Goal: Task Accomplishment & Management: Manage account settings

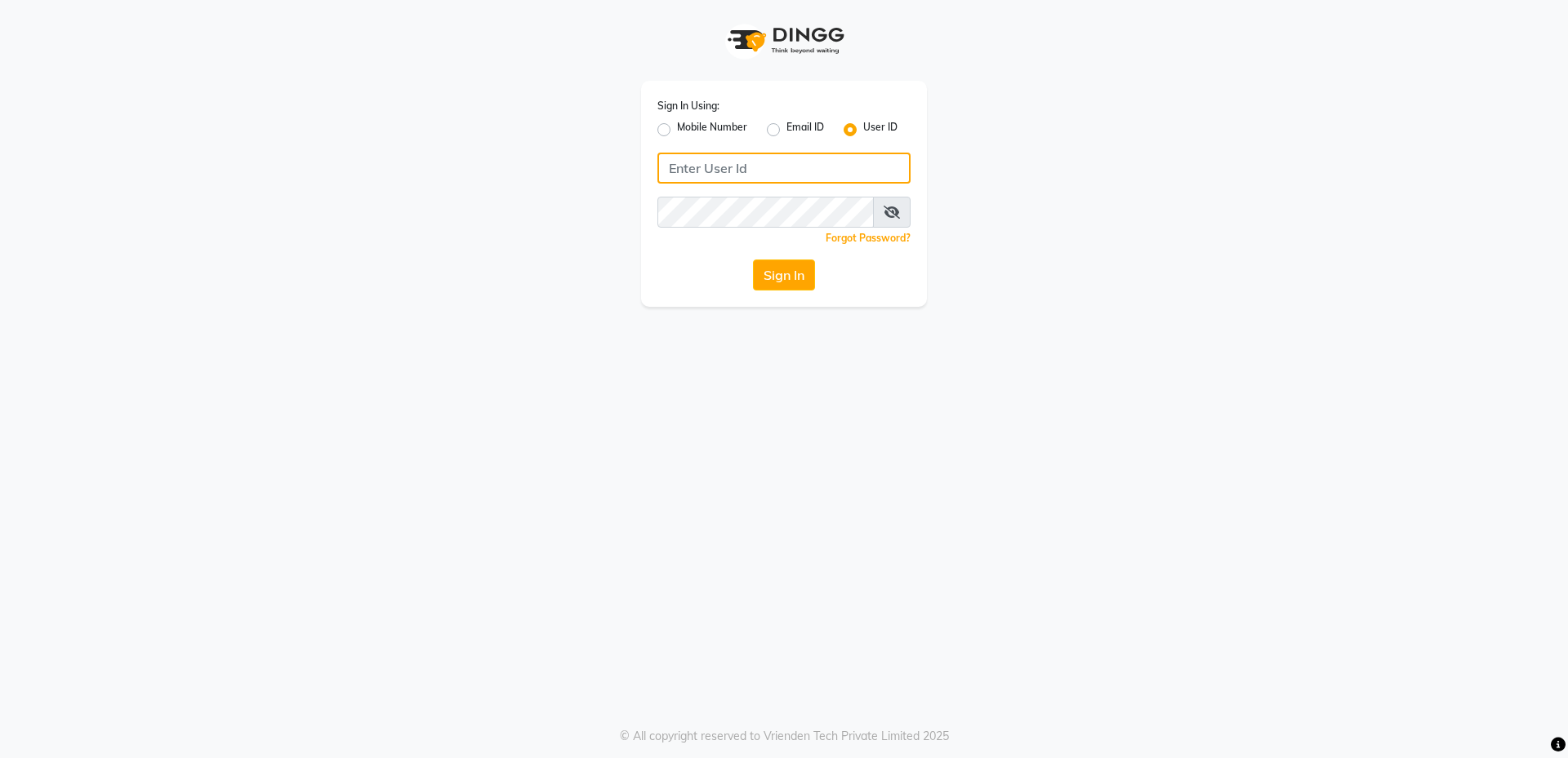
click at [753, 164] on input "Username" at bounding box center [784, 169] width 253 height 31
type input "gayatri@123"
click at [760, 265] on button "Sign In" at bounding box center [784, 276] width 62 height 31
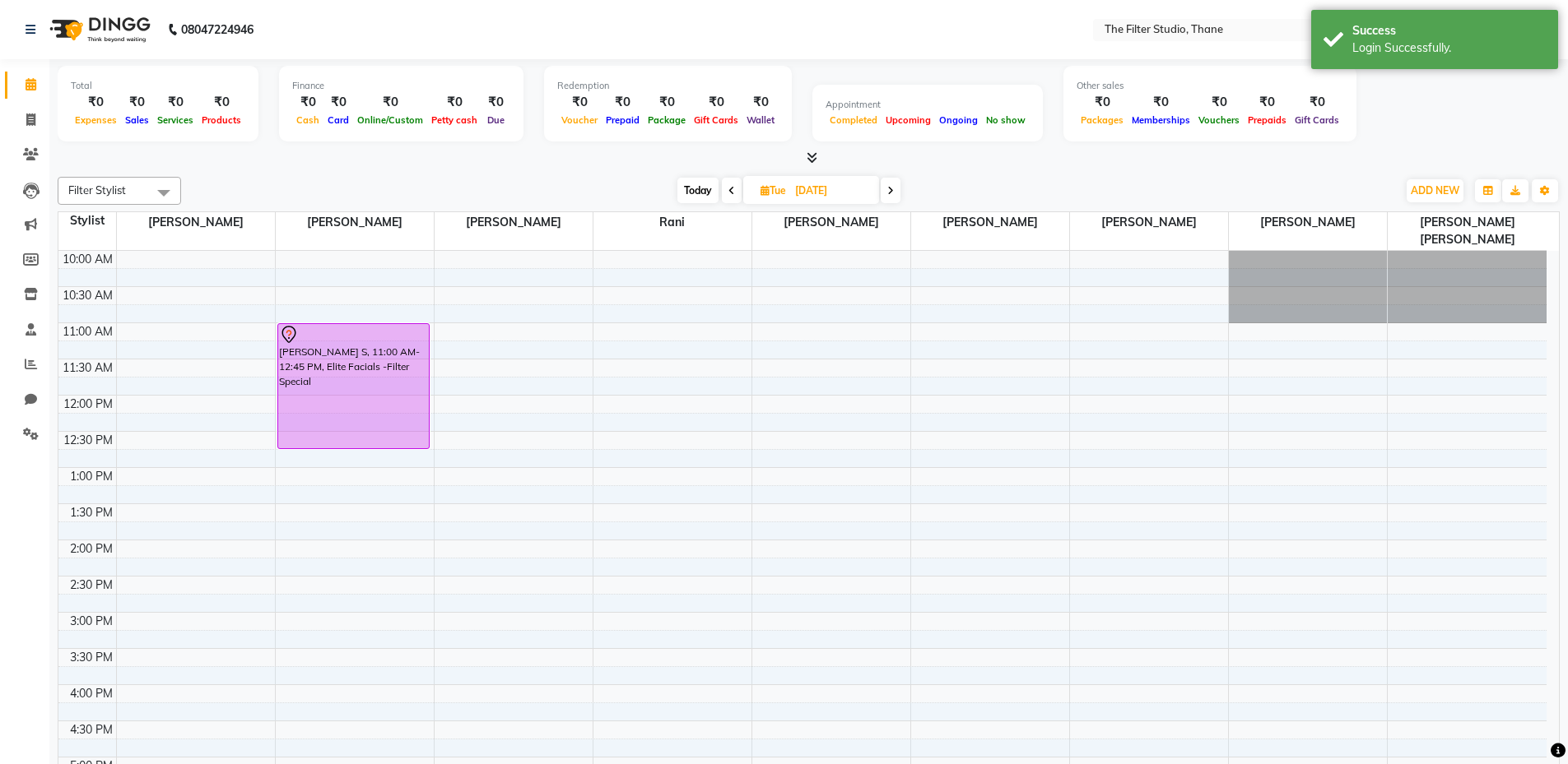
select select "en"
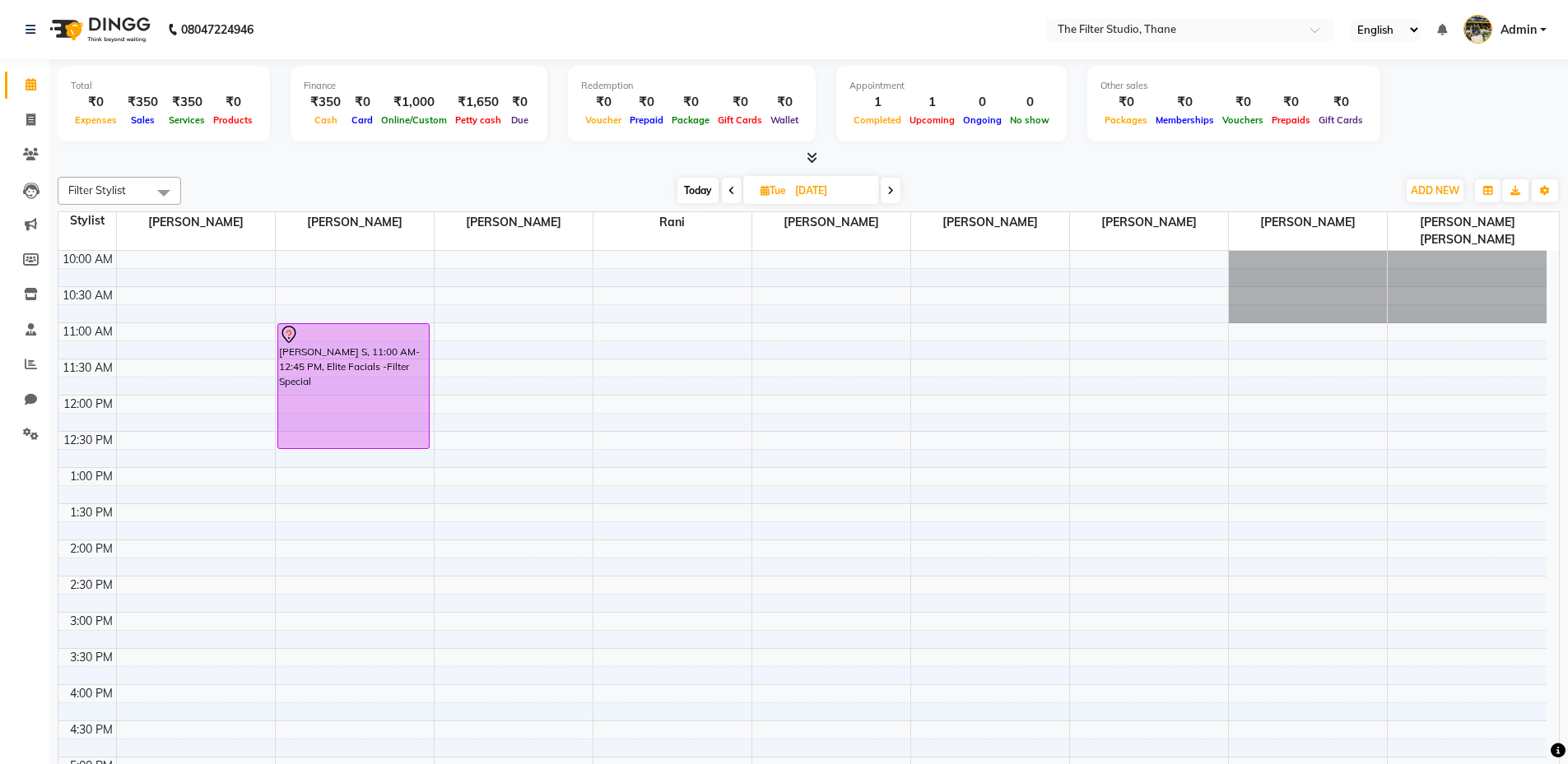
click at [703, 187] on span "Today" at bounding box center [698, 191] width 42 height 26
type input "03-10-2025"
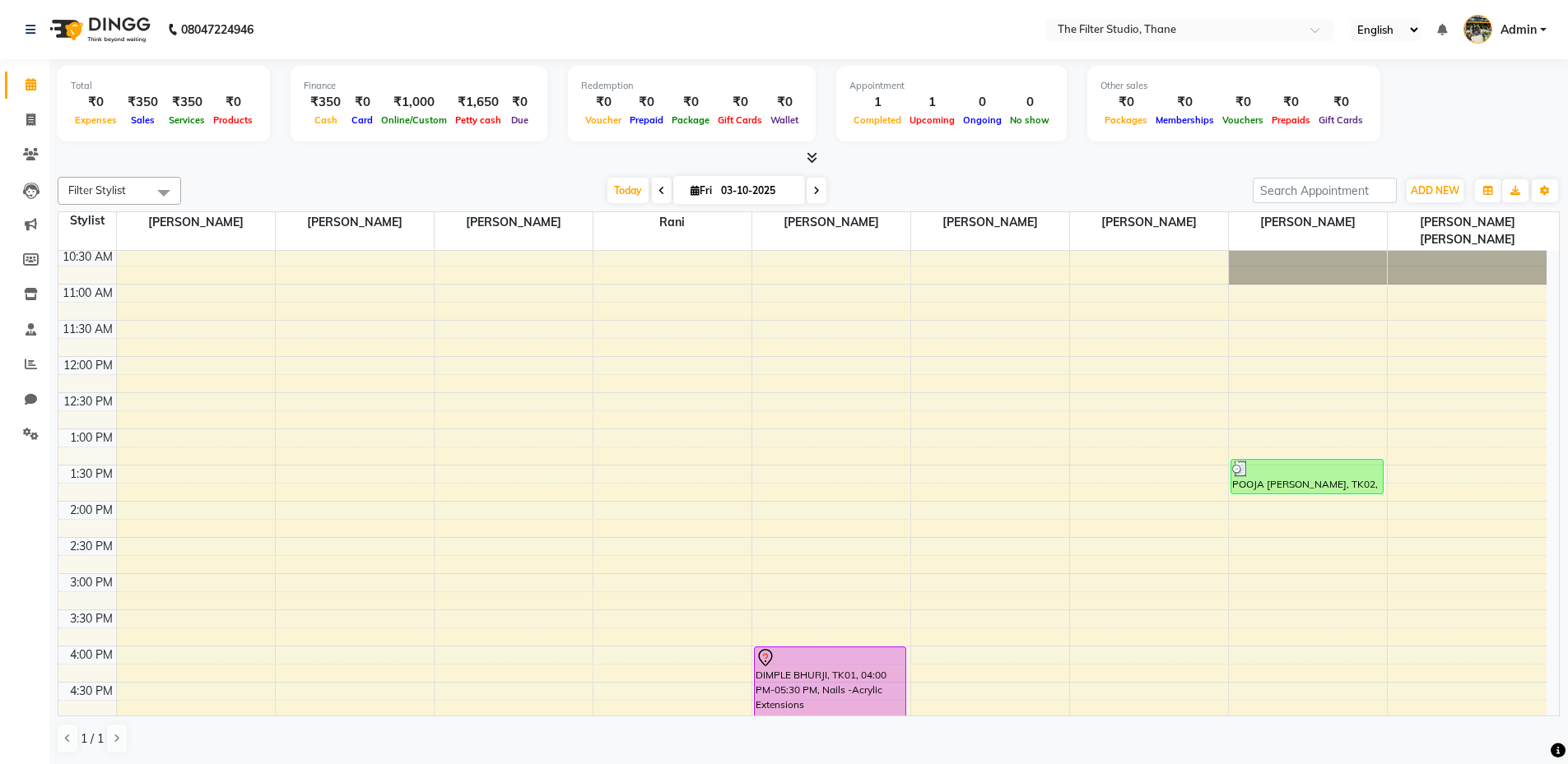
scroll to position [82, 0]
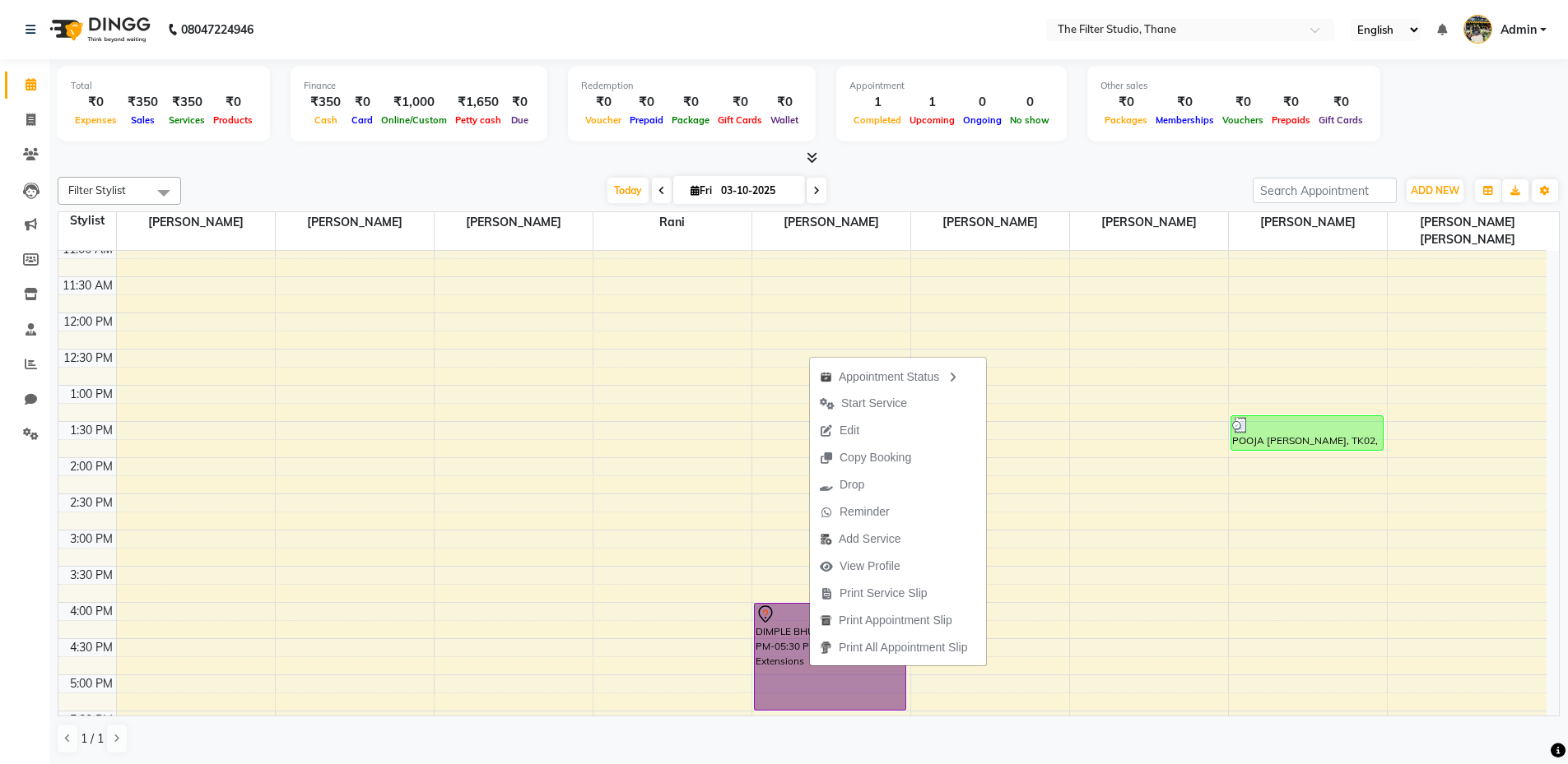
click at [1082, 465] on div "10:00 AM 10:30 AM 11:00 AM 11:30 AM 12:00 PM 12:30 PM 1:00 PM 1:30 PM 2:00 PM 2…" at bounding box center [802, 675] width 1488 height 1013
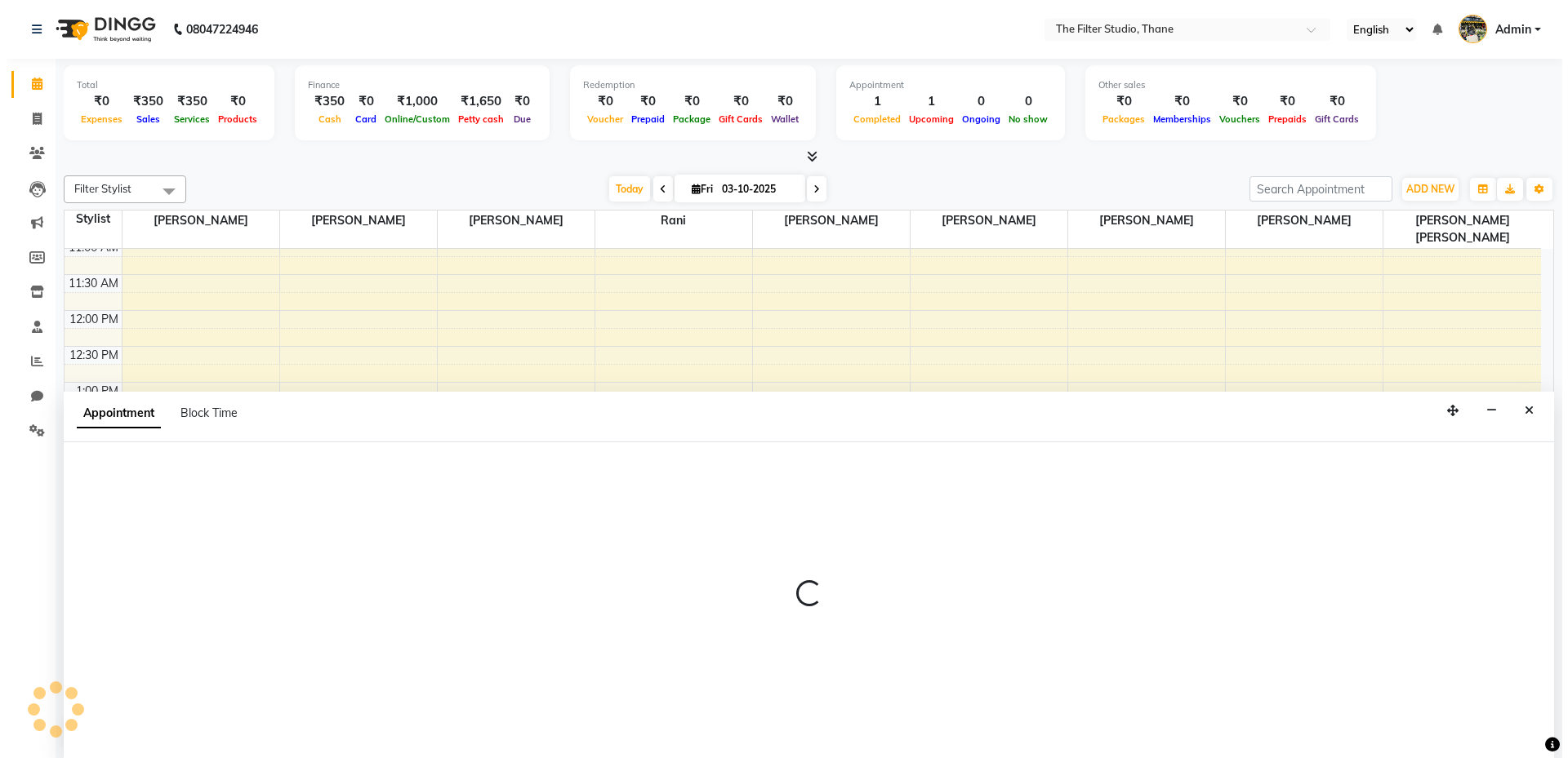
scroll to position [1, 0]
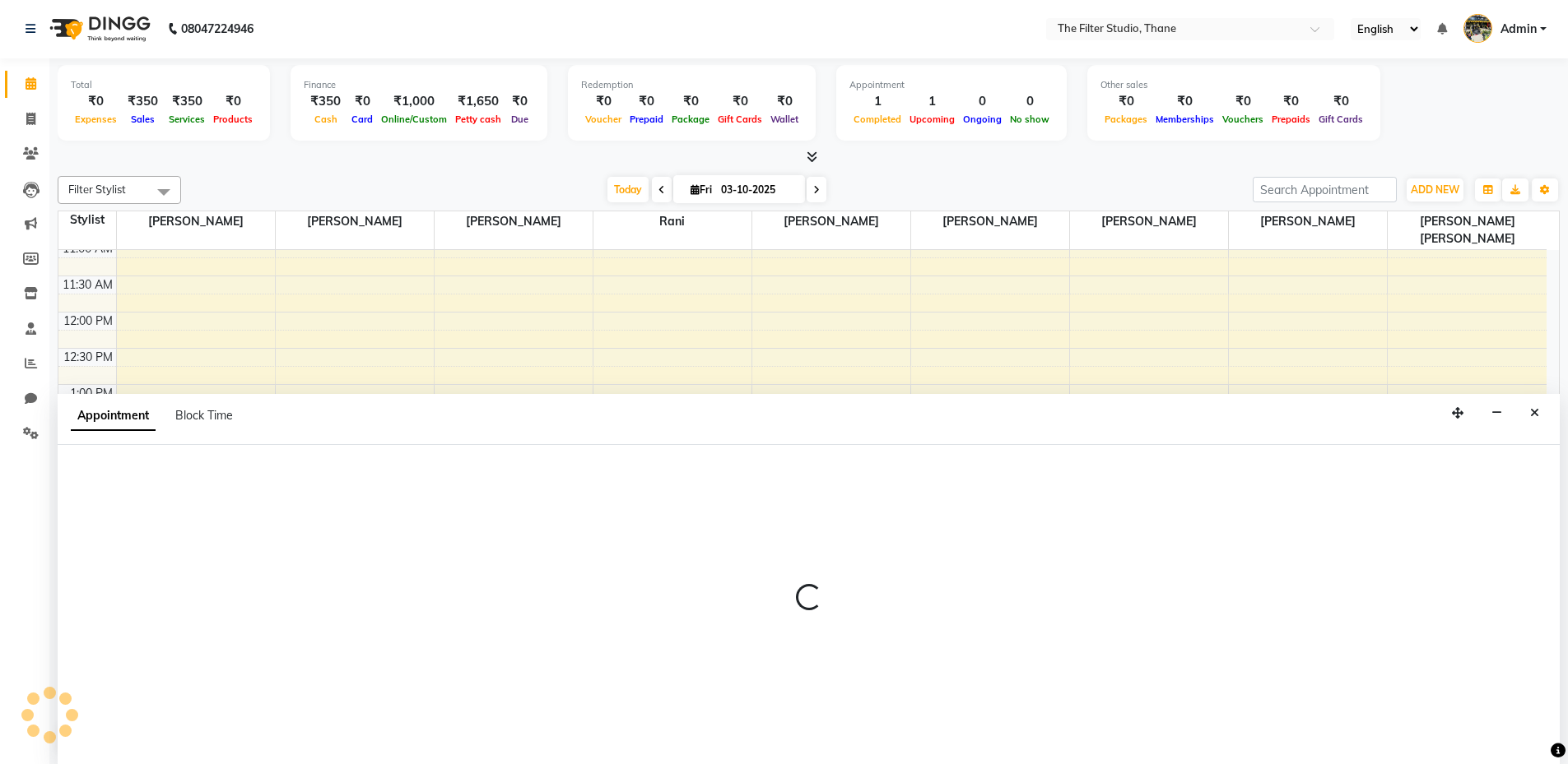
select select "74198"
select select "855"
select select "tentative"
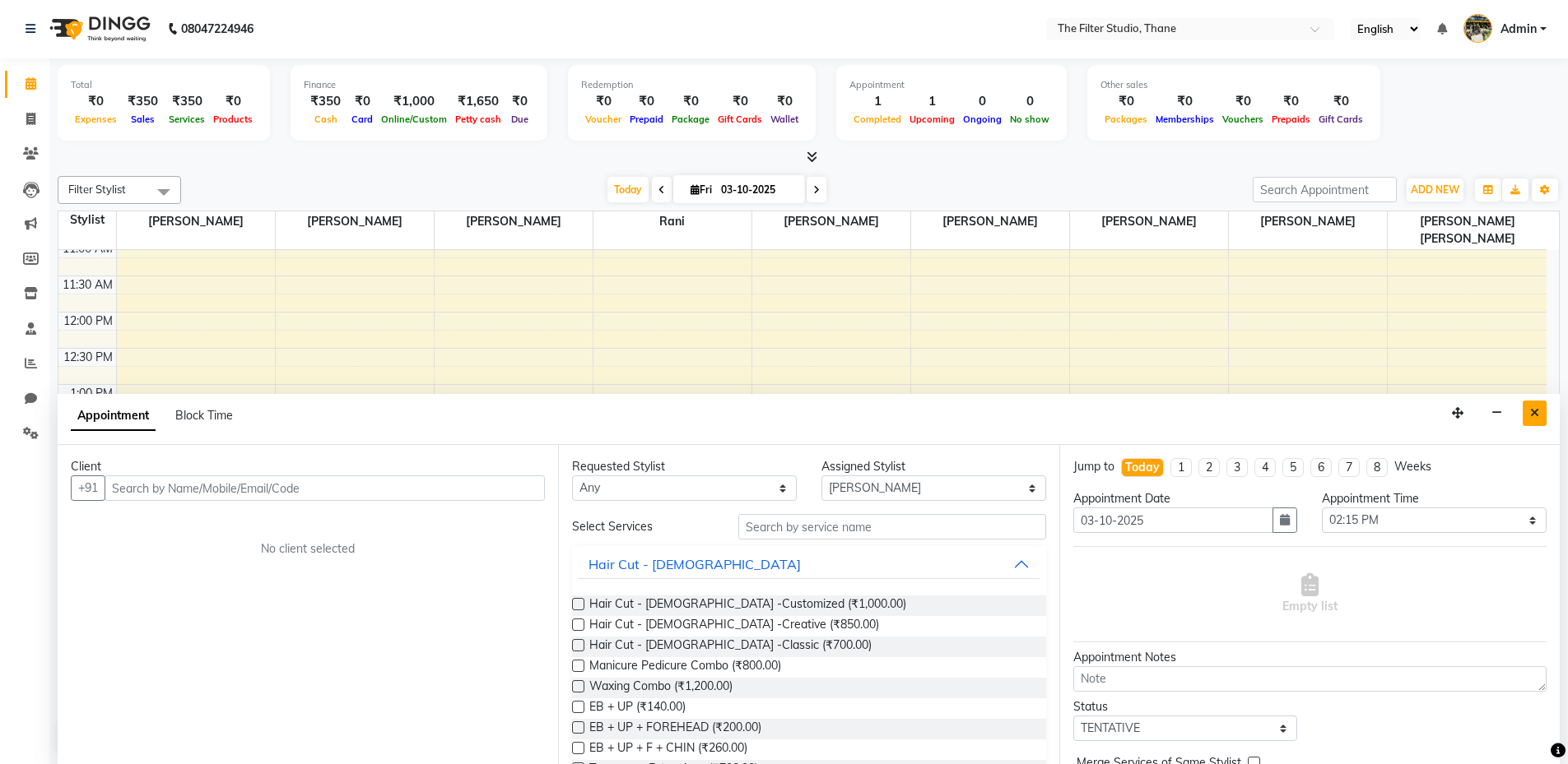
click at [1536, 410] on icon "Close" at bounding box center [1534, 413] width 9 height 12
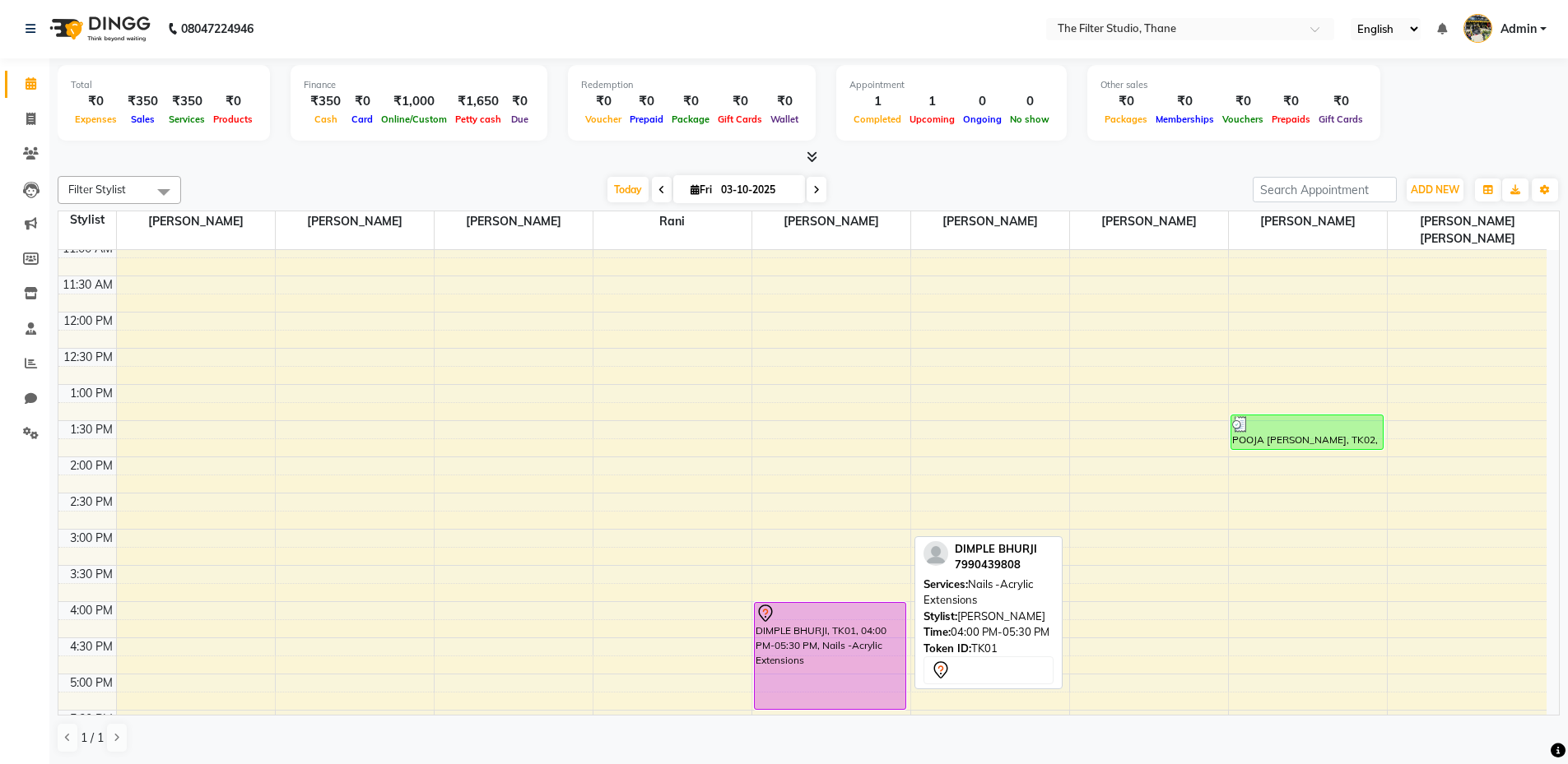
click at [860, 634] on div "DIMPLE BHURJI, TK01, 04:00 PM-05:30 PM, Nails -Acrylic Extensions" at bounding box center [829, 655] width 150 height 106
select select "7"
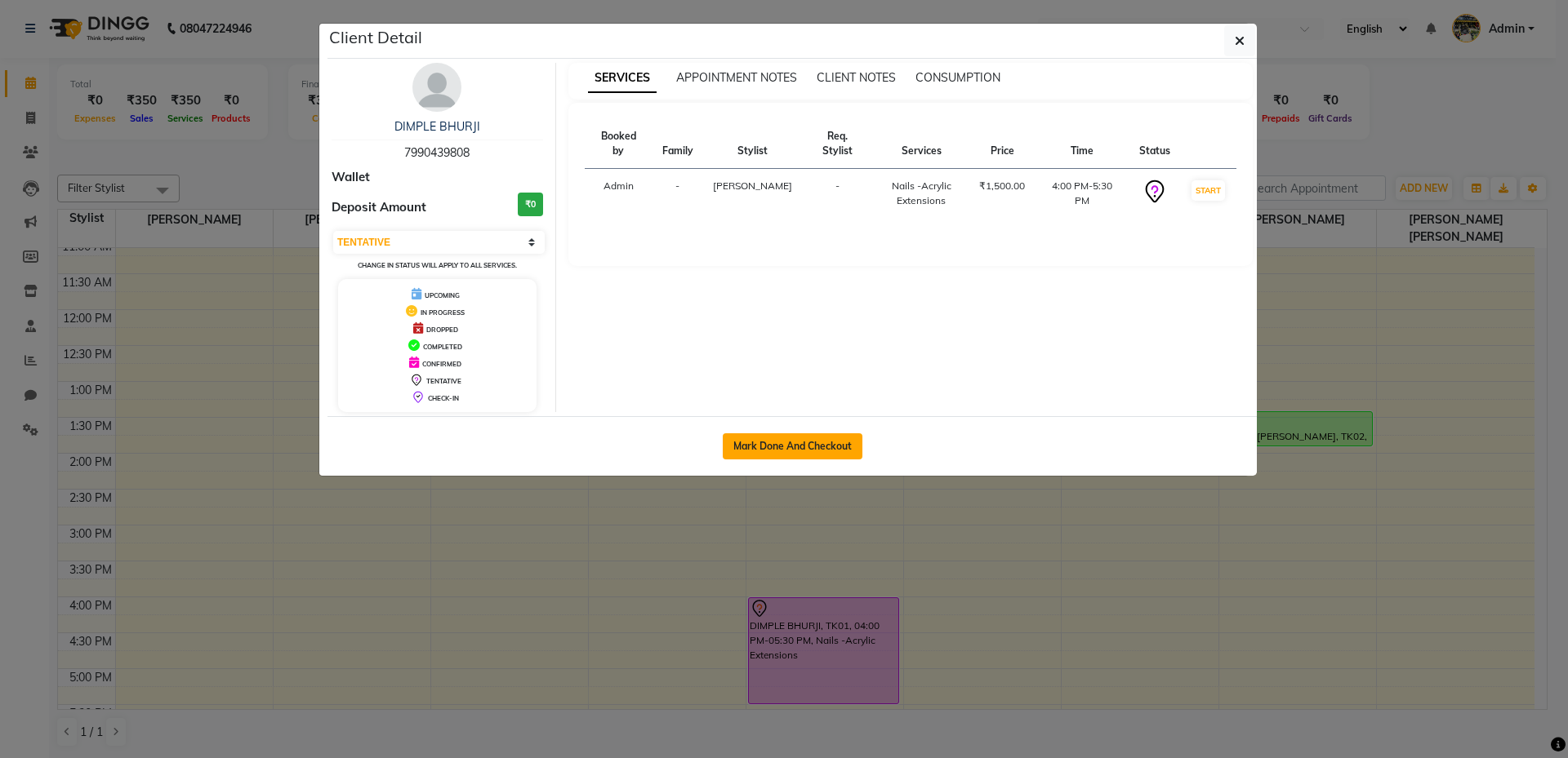
click at [783, 457] on button "Mark Done And Checkout" at bounding box center [792, 446] width 139 height 26
select select "8024"
select select "service"
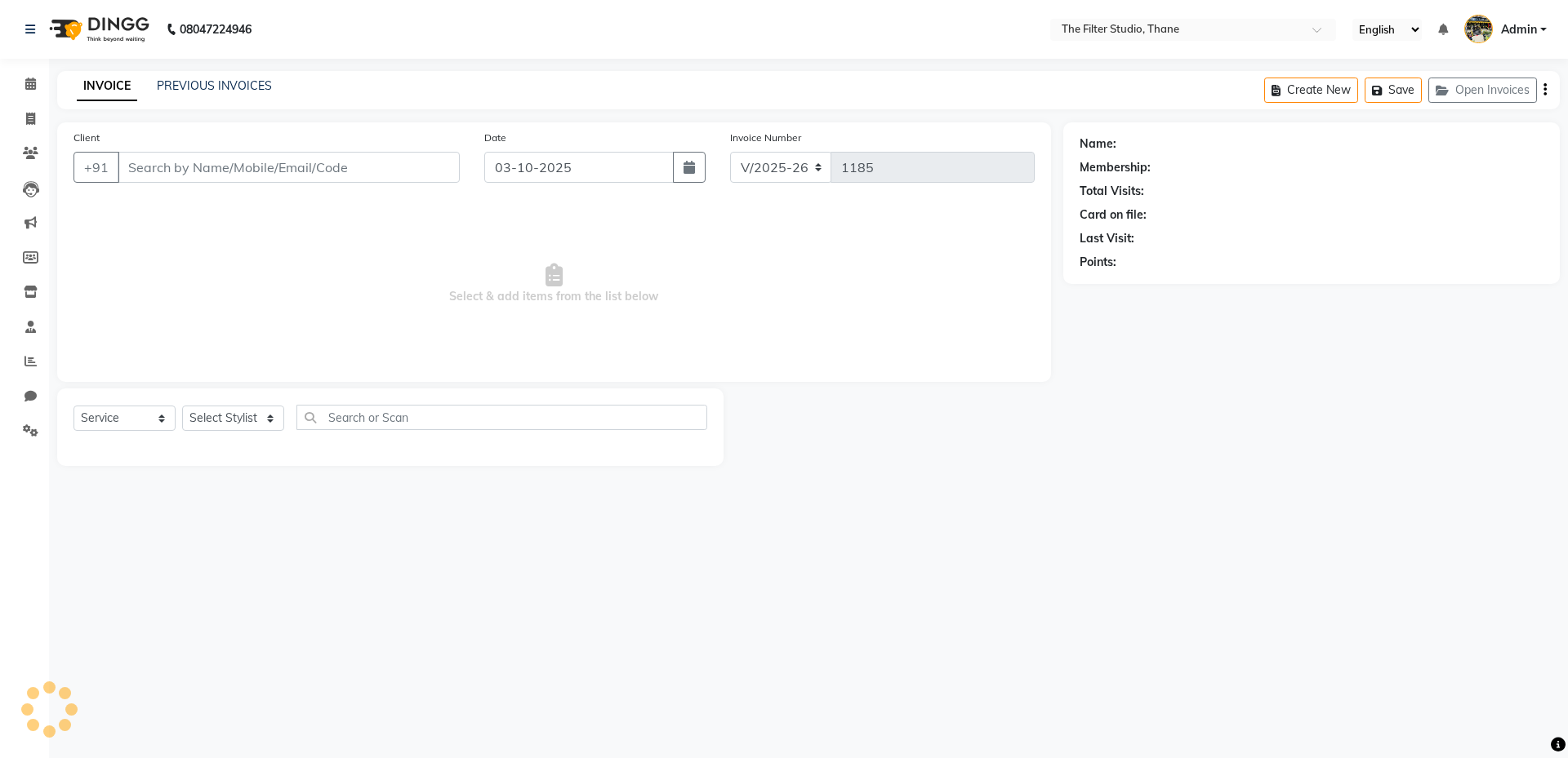
type input "7990439808"
select select "74195"
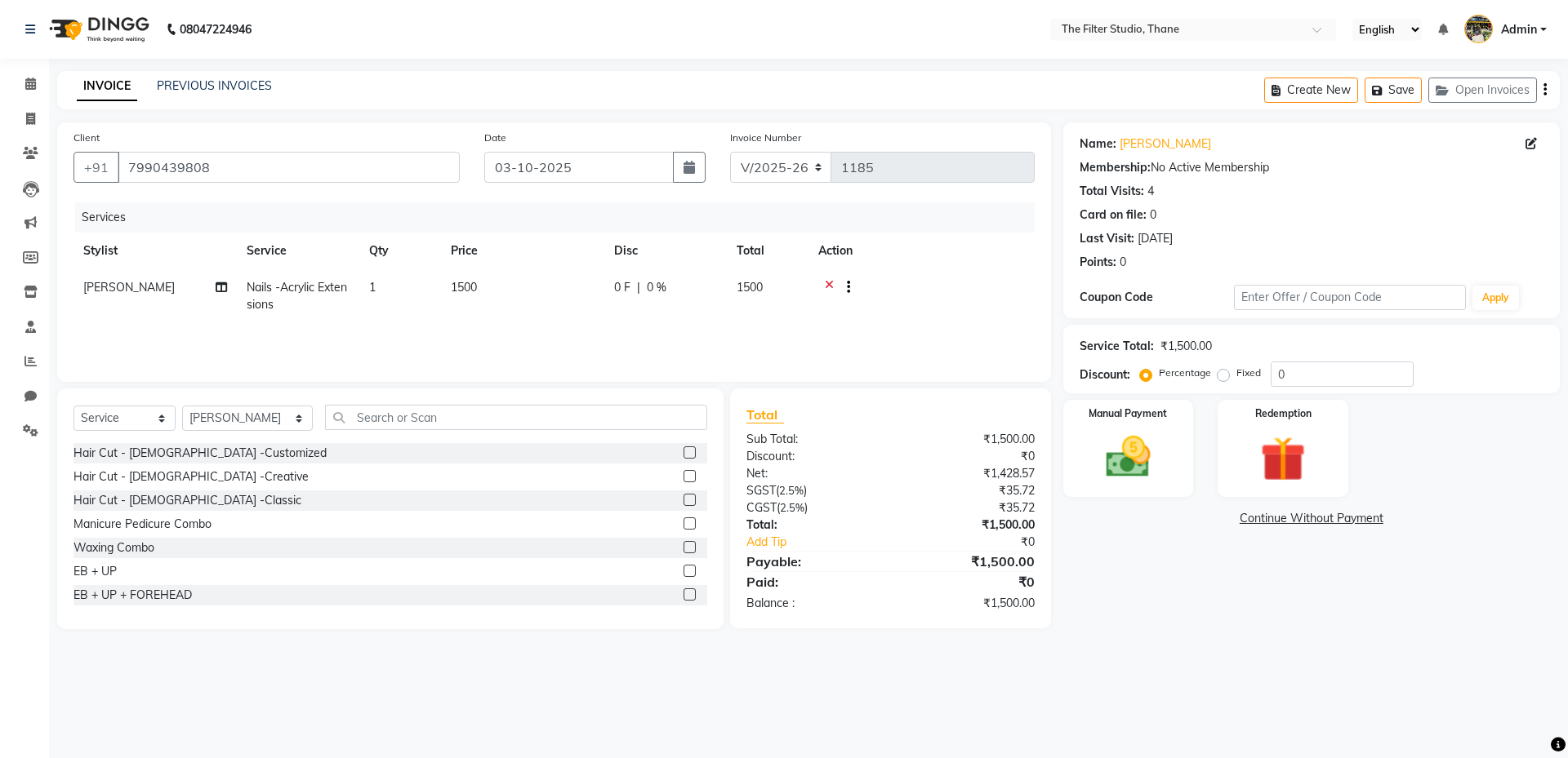
click at [299, 303] on td "Nails -Acrylic Extensions" at bounding box center [297, 296] width 123 height 54
select select "74195"
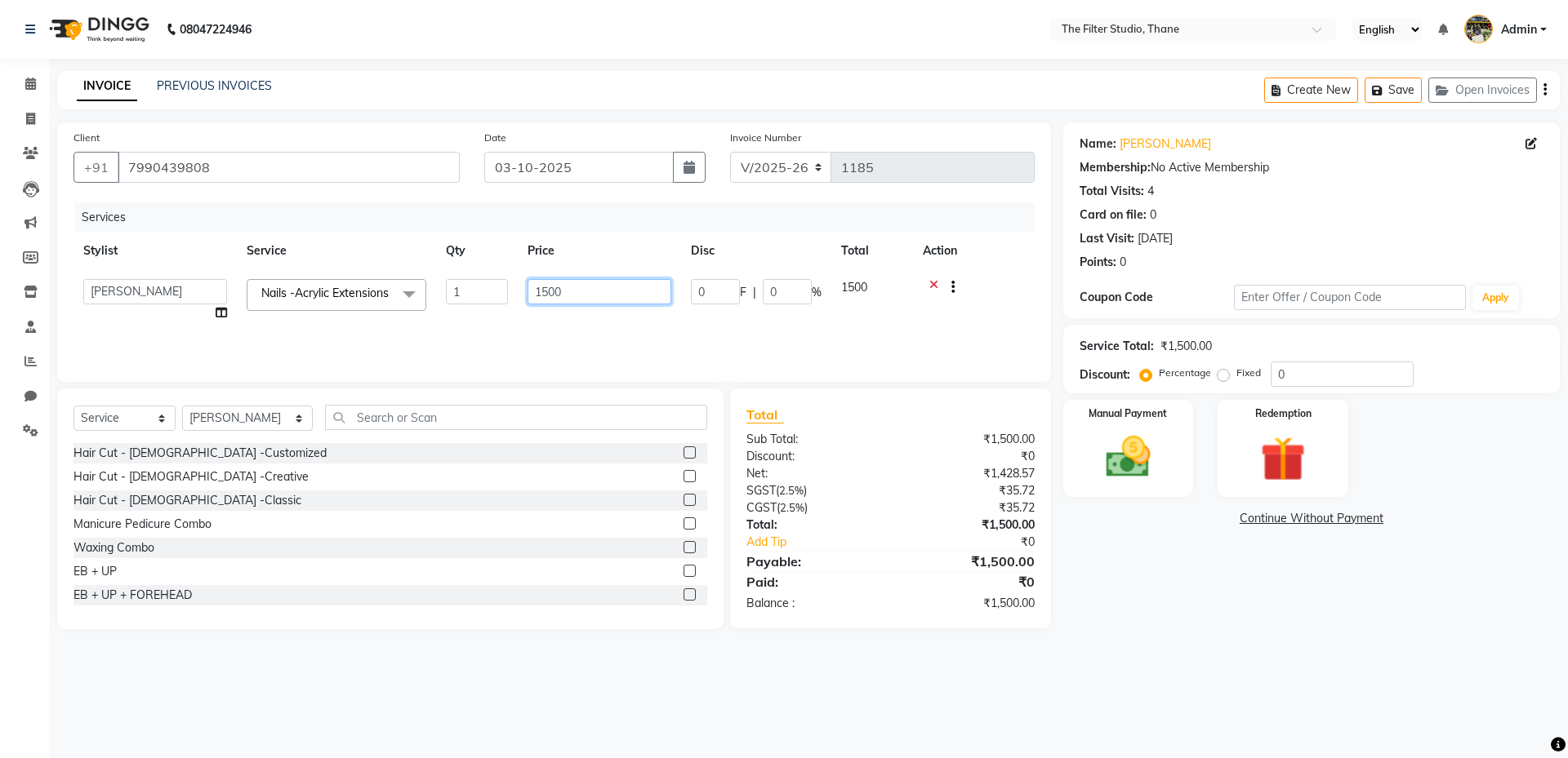
drag, startPoint x: 573, startPoint y: 299, endPoint x: 495, endPoint y: 296, distance: 78.1
click at [495, 296] on tr "[PERSON_NAME] Gayatri [PERSON_NAME] [PERSON_NAME] [PERSON_NAME] [PERSON_NAME] […" at bounding box center [554, 300] width 961 height 62
type input "999"
click at [1131, 419] on label "Manual Payment" at bounding box center [1128, 413] width 81 height 16
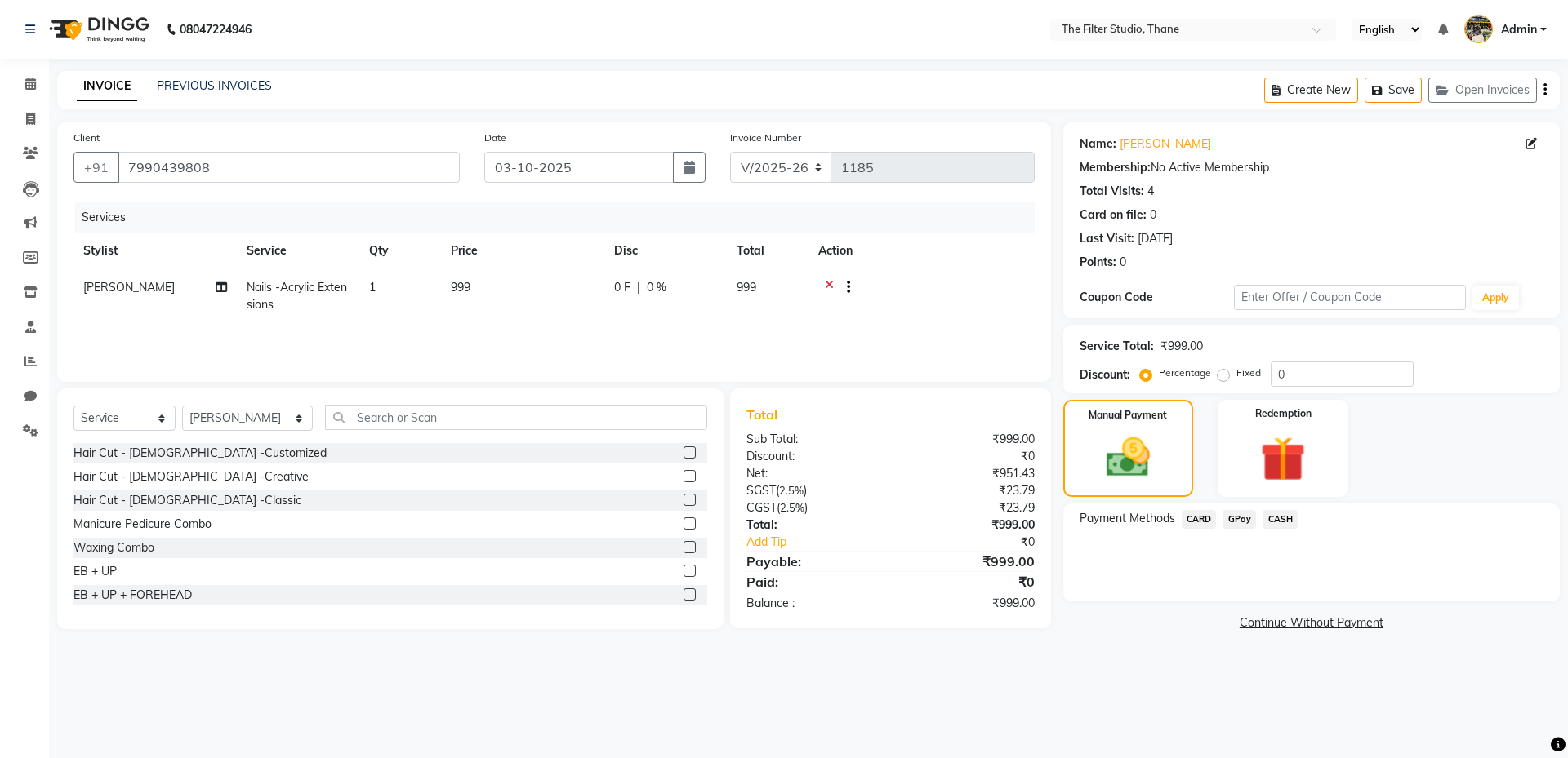
click at [1232, 519] on span "GPay" at bounding box center [1239, 519] width 33 height 19
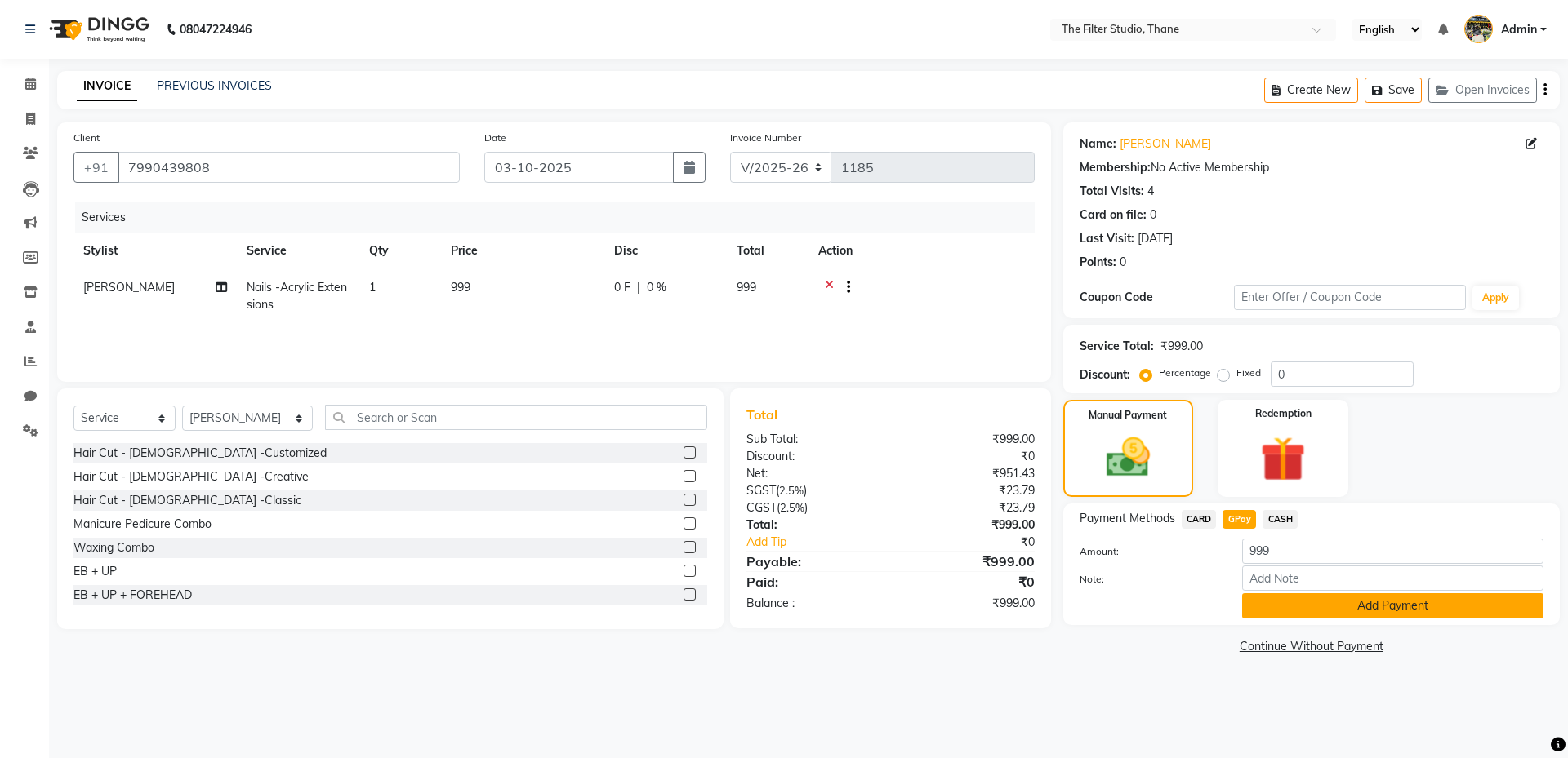
click at [1305, 613] on button "Add Payment" at bounding box center [1391, 606] width 301 height 25
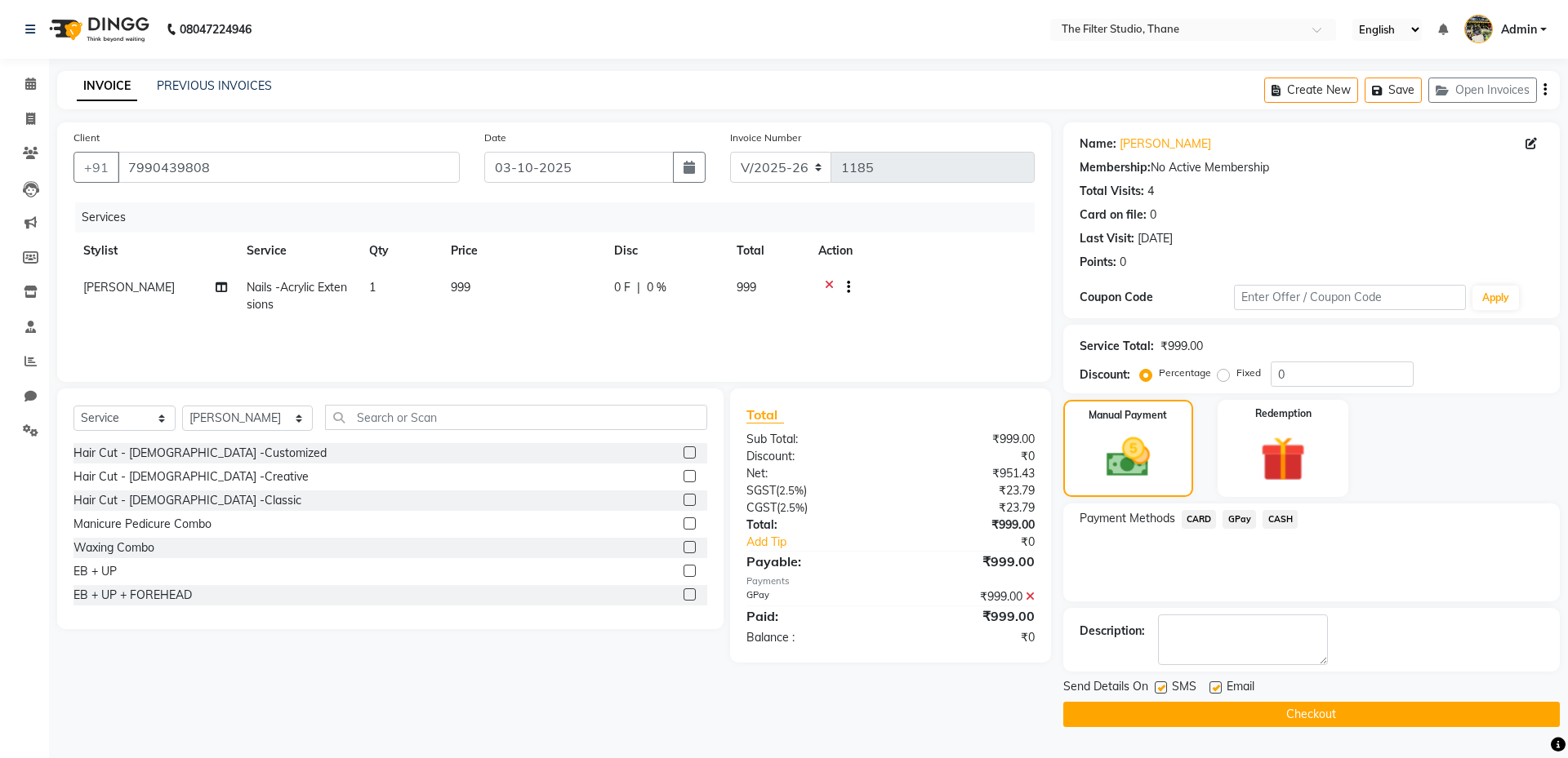
click at [1159, 683] on label at bounding box center [1160, 687] width 12 height 12
click at [1159, 683] on input "checkbox" at bounding box center [1159, 688] width 11 height 11
checkbox input "false"
click at [1157, 706] on button "Checkout" at bounding box center [1311, 715] width 496 height 25
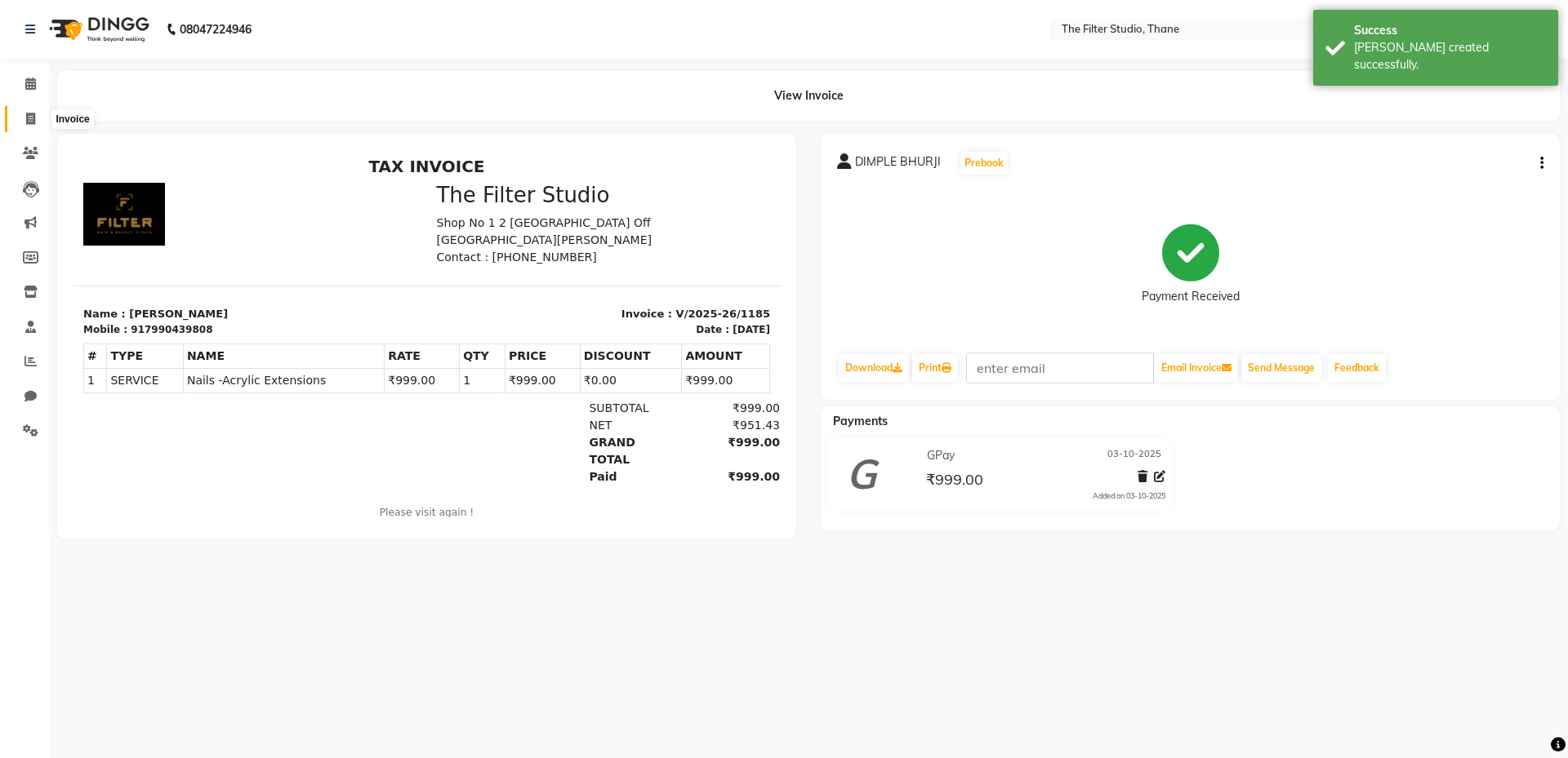
click at [29, 113] on icon at bounding box center [30, 119] width 9 height 12
select select "8024"
select select "service"
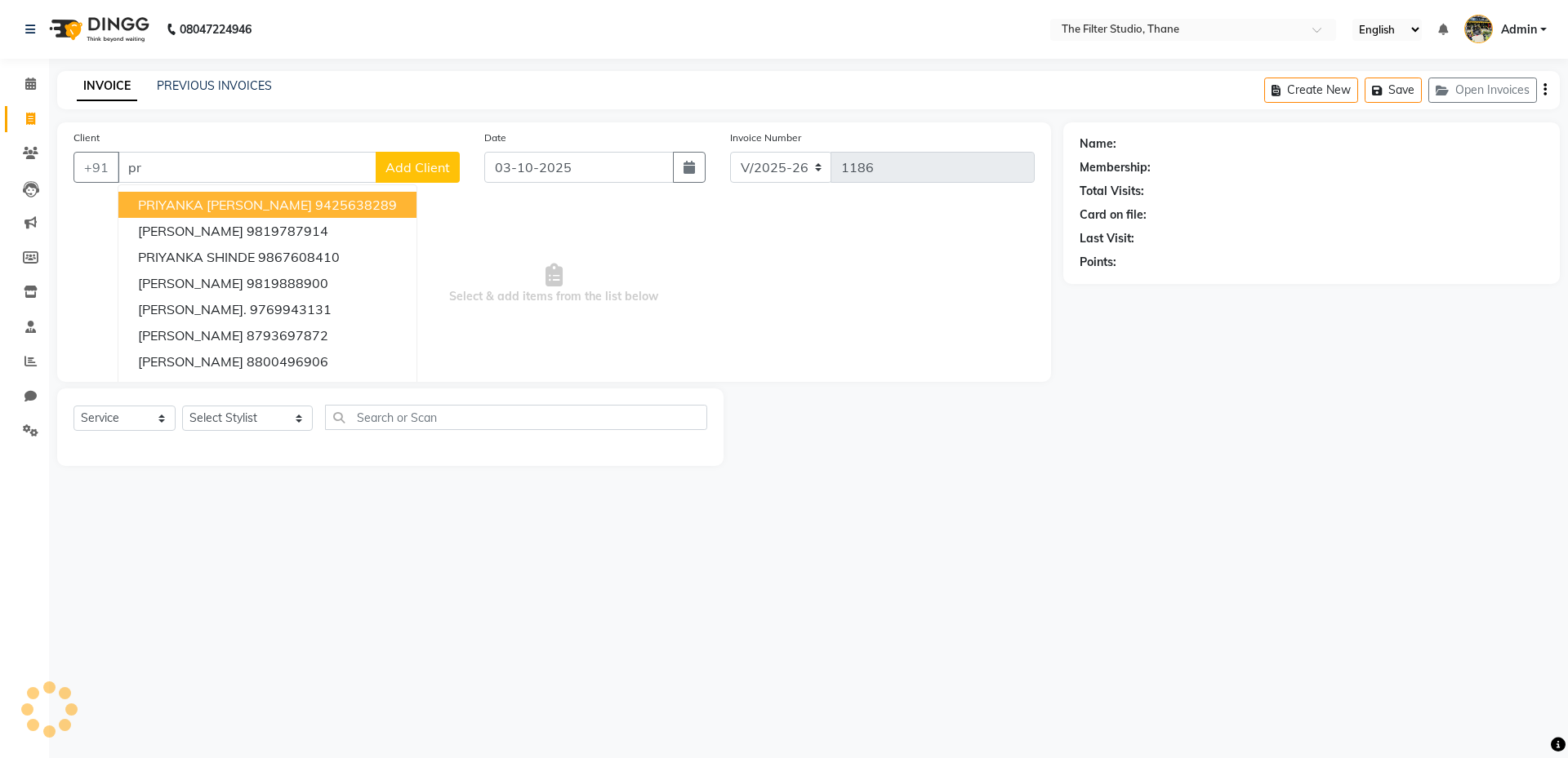
type input "p"
type input "PRIYANKA"
click at [434, 160] on span "Add Client" at bounding box center [418, 167] width 65 height 17
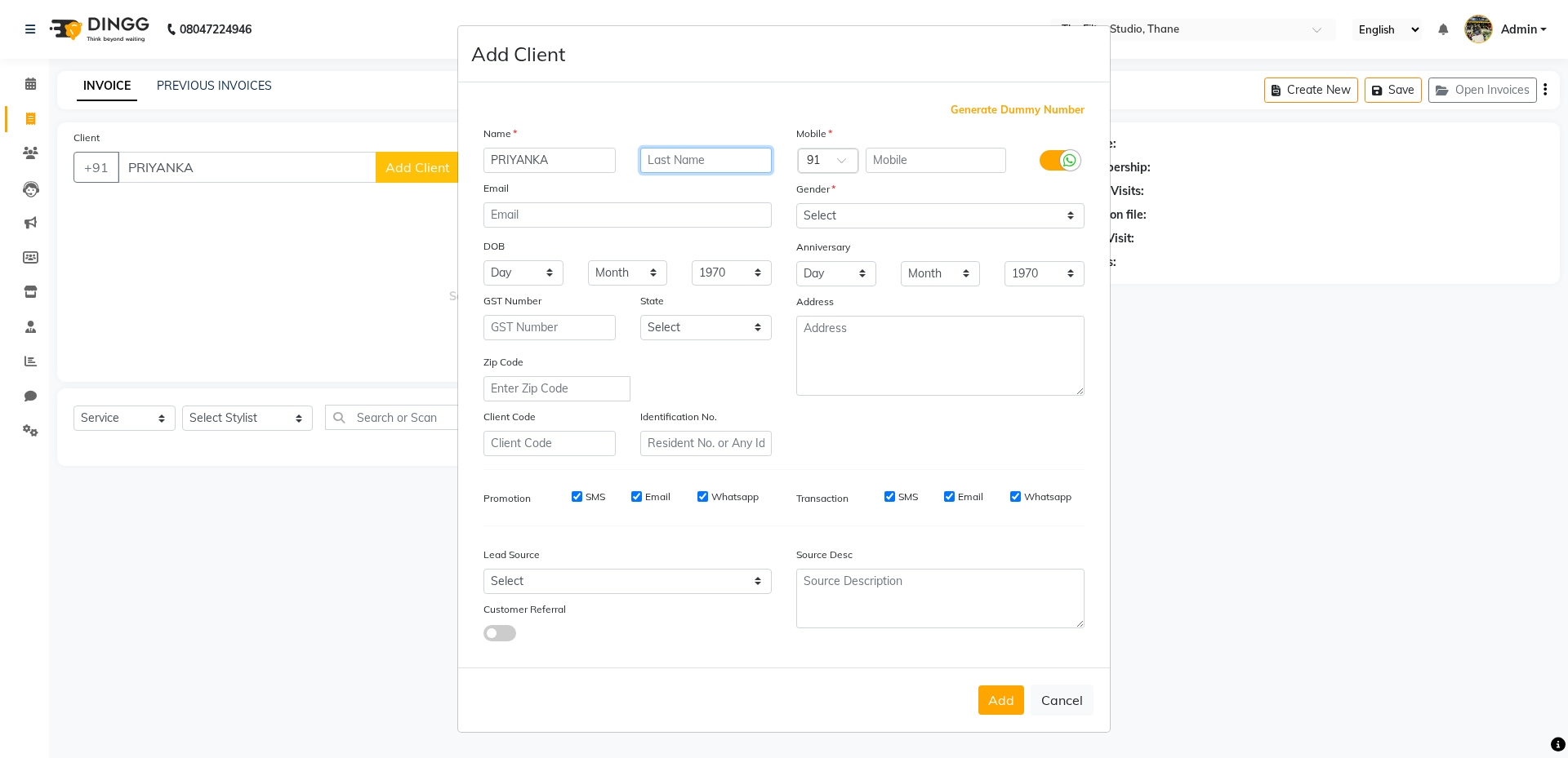
click at [665, 150] on input "text" at bounding box center [706, 161] width 132 height 25
type input "[PERSON_NAME]"
click at [948, 163] on input "text" at bounding box center [936, 161] width 141 height 25
click at [996, 92] on div "Generate Dummy Number Name PRIYANKA [PERSON_NAME] Email DOB Day 01 02 03 04 05 …" at bounding box center [784, 375] width 651 height 585
click at [940, 163] on input "9372555" at bounding box center [936, 161] width 141 height 25
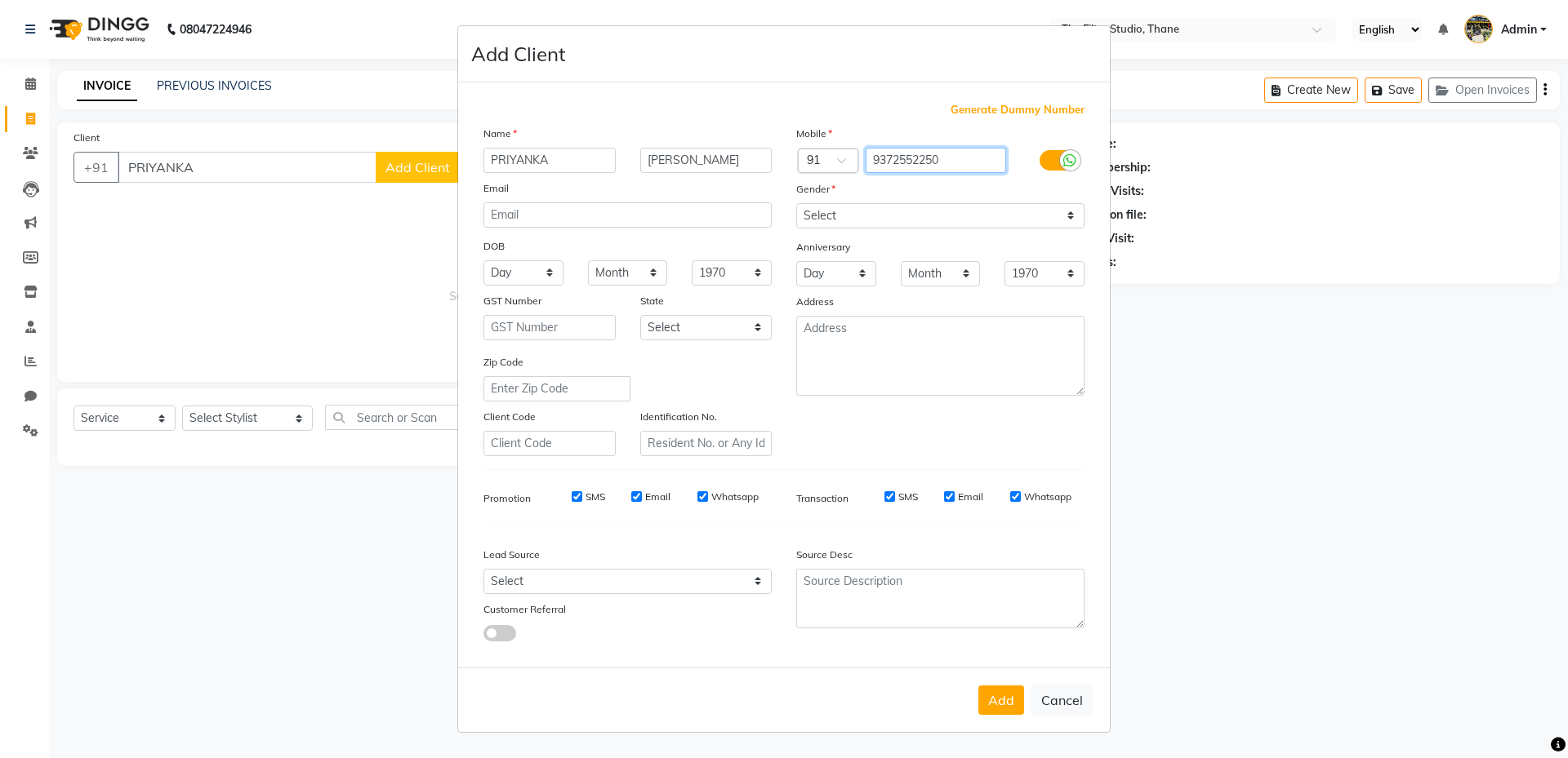
type input "9372552250"
click at [920, 218] on select "Select [DEMOGRAPHIC_DATA] [DEMOGRAPHIC_DATA] Other Prefer Not To Say" at bounding box center [940, 216] width 288 height 25
select select "[DEMOGRAPHIC_DATA]"
click at [796, 203] on select "Select [DEMOGRAPHIC_DATA] [DEMOGRAPHIC_DATA] Other Prefer Not To Say" at bounding box center [940, 216] width 288 height 25
drag, startPoint x: 1001, startPoint y: 709, endPoint x: 718, endPoint y: 525, distance: 337.6
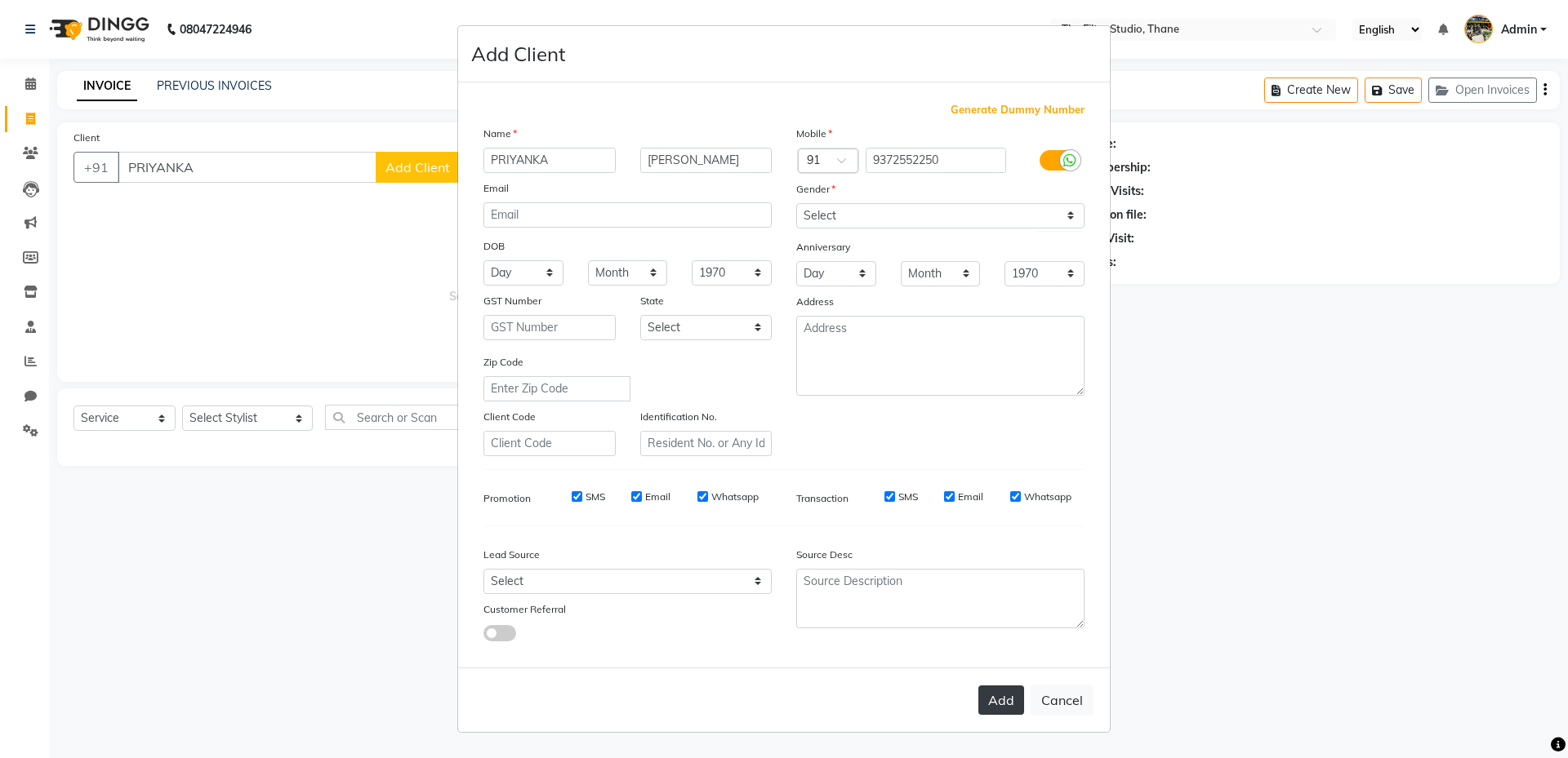
click at [999, 709] on button "Add" at bounding box center [1000, 700] width 46 height 29
type input "9372552250"
select select
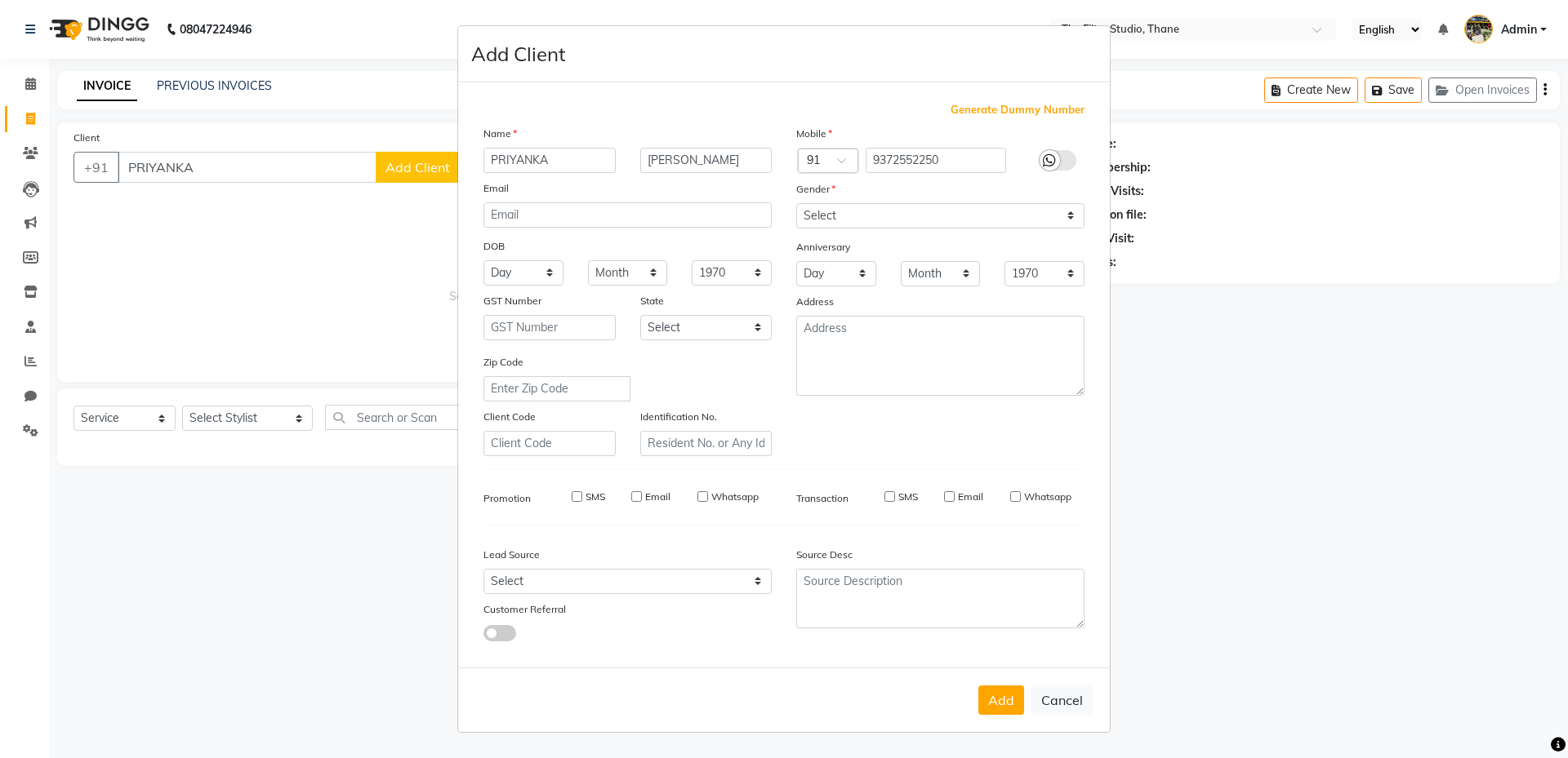
select select
checkbox input "false"
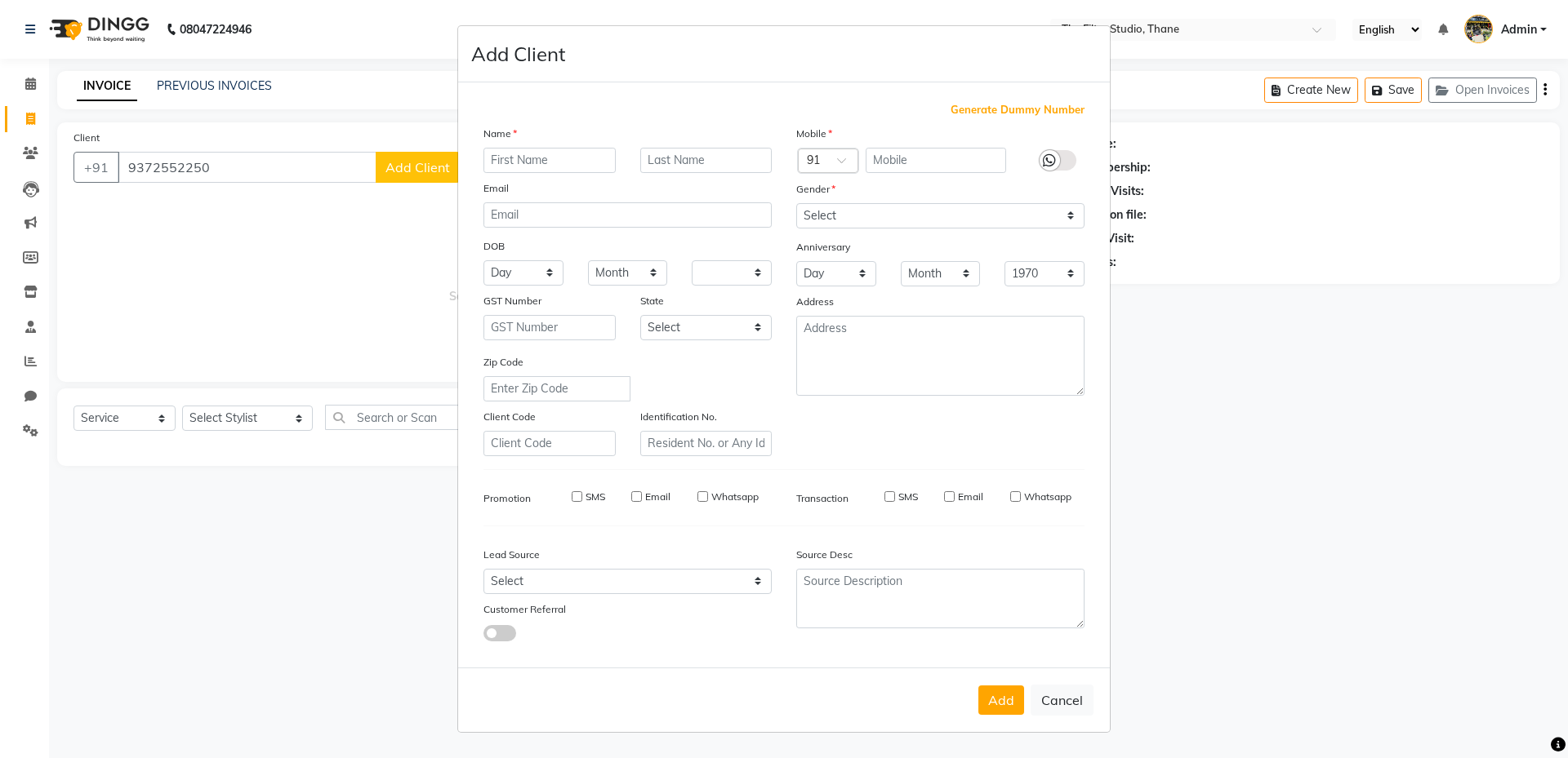
checkbox input "false"
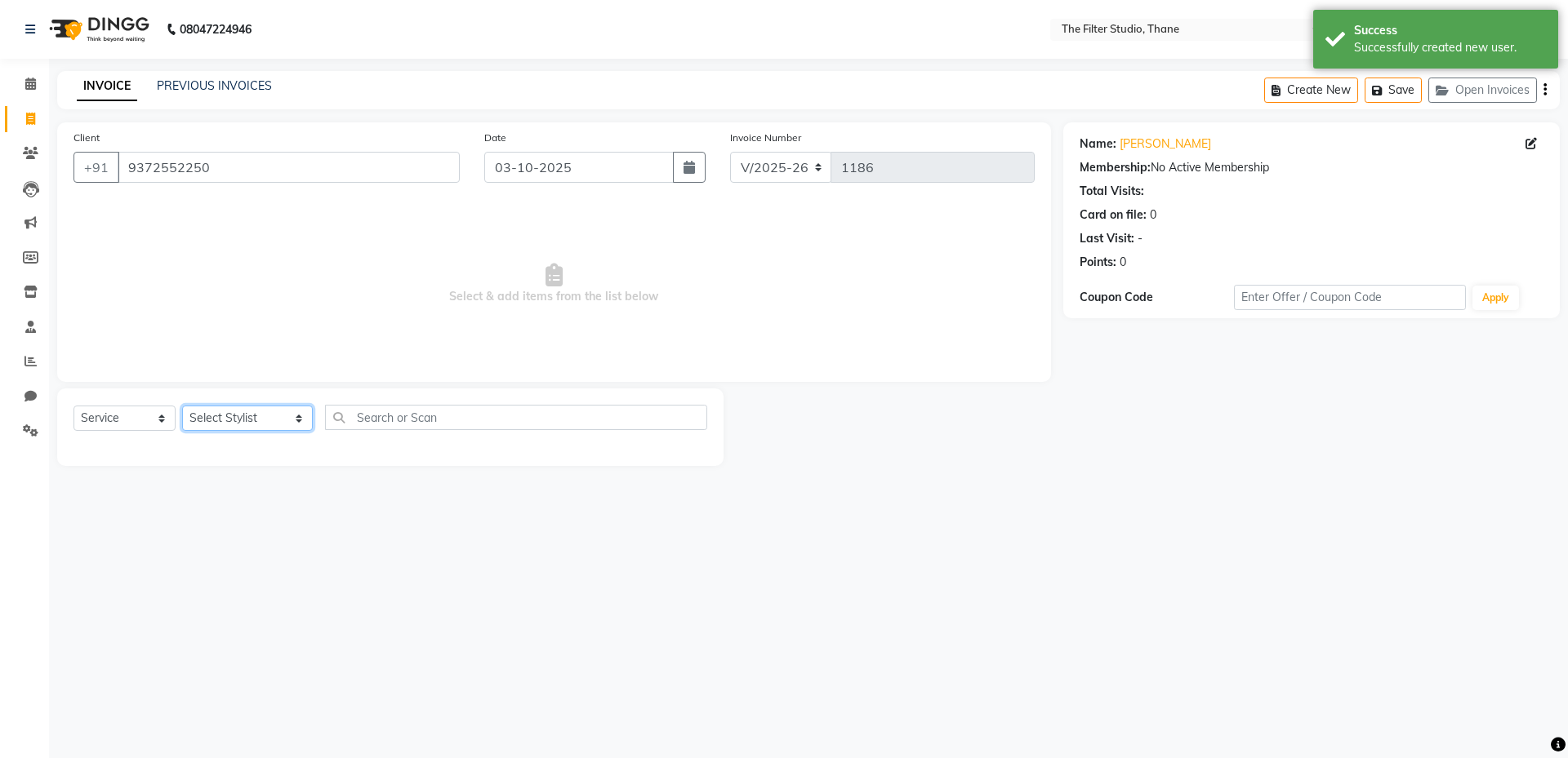
click at [246, 417] on select "Select Stylist [PERSON_NAME] [PERSON_NAME] [PERSON_NAME] [PERSON_NAME] [PERSON_…" at bounding box center [247, 419] width 130 height 25
select select "72544"
click at [182, 406] on select "Select Stylist [PERSON_NAME] [PERSON_NAME] [PERSON_NAME] [PERSON_NAME] [PERSON_…" at bounding box center [247, 419] width 130 height 25
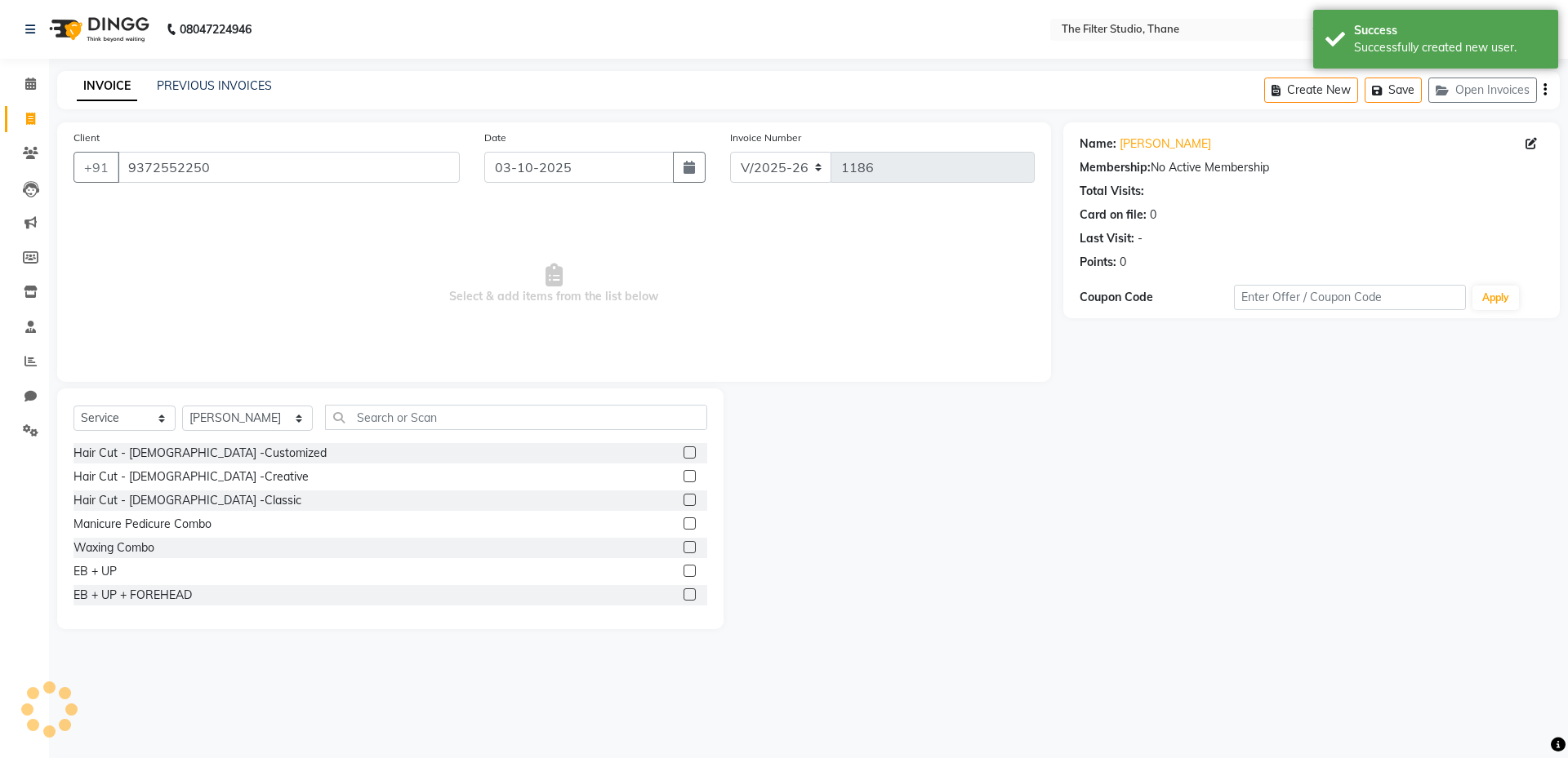
click at [683, 505] on label at bounding box center [689, 500] width 12 height 12
click at [683, 505] on input "checkbox" at bounding box center [688, 500] width 11 height 11
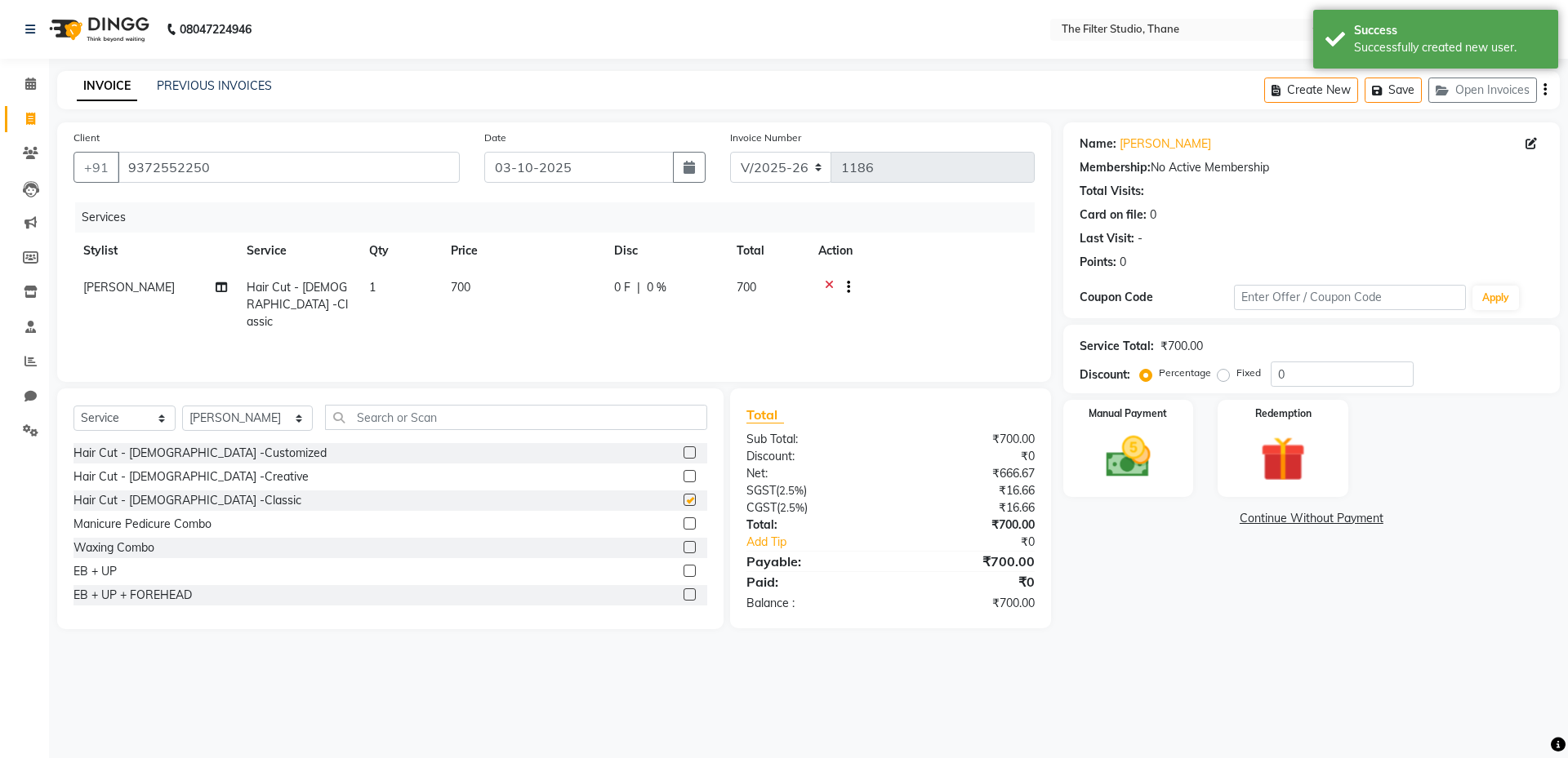
checkbox input "false"
click at [271, 421] on select "Select Stylist [PERSON_NAME] [PERSON_NAME] [PERSON_NAME] [PERSON_NAME] [PERSON_…" at bounding box center [247, 419] width 130 height 25
select select "74194"
click at [182, 406] on select "Select Stylist [PERSON_NAME] [PERSON_NAME] [PERSON_NAME] [PERSON_NAME] [PERSON_…" at bounding box center [247, 419] width 130 height 25
click at [484, 406] on input "text" at bounding box center [516, 418] width 382 height 25
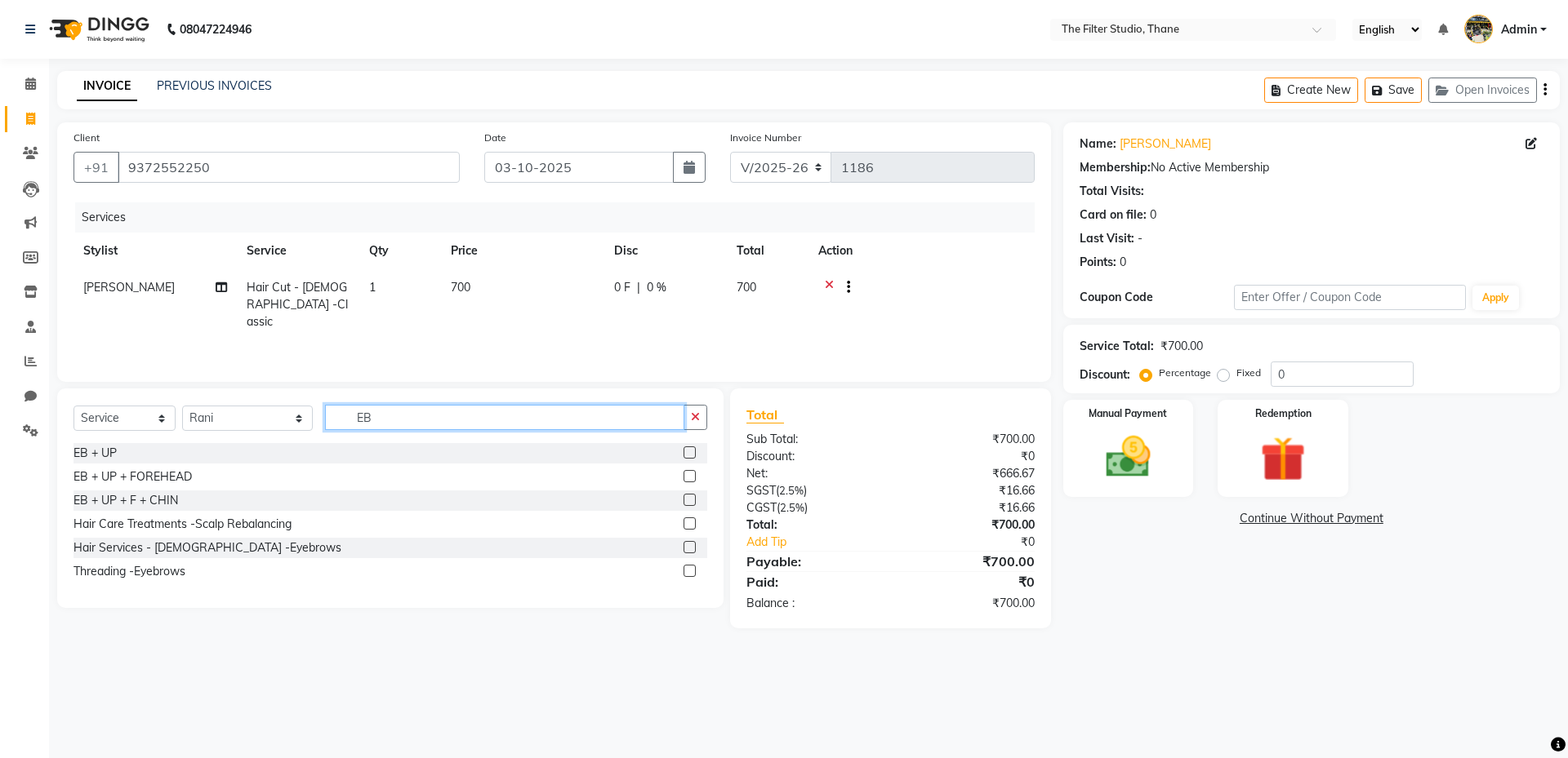
type input "EB"
click at [690, 451] on label at bounding box center [689, 452] width 12 height 12
click at [690, 451] on input "checkbox" at bounding box center [688, 453] width 11 height 11
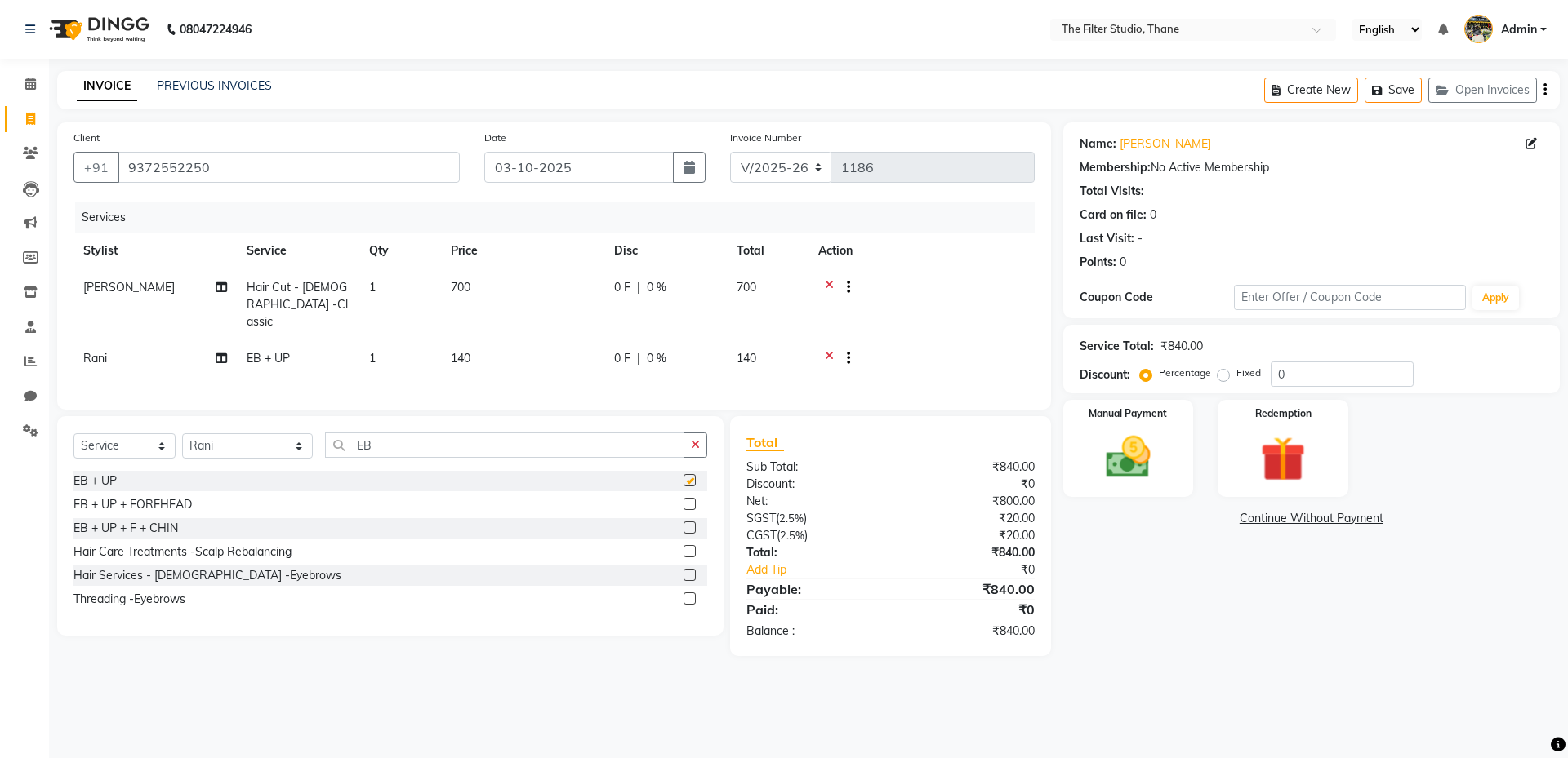
checkbox input "false"
click at [1143, 481] on img at bounding box center [1127, 457] width 76 height 54
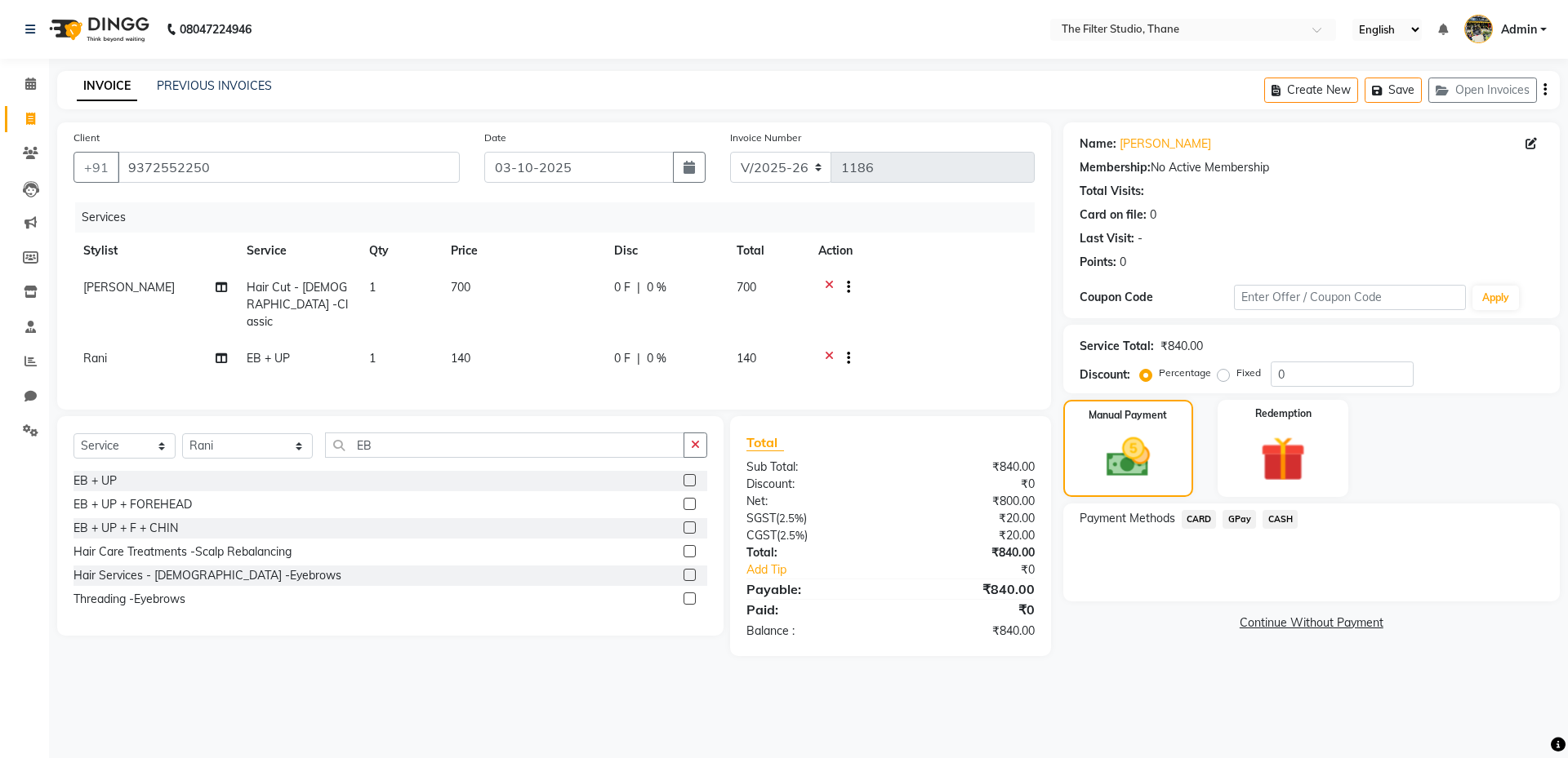
click at [1237, 520] on span "GPay" at bounding box center [1239, 519] width 33 height 19
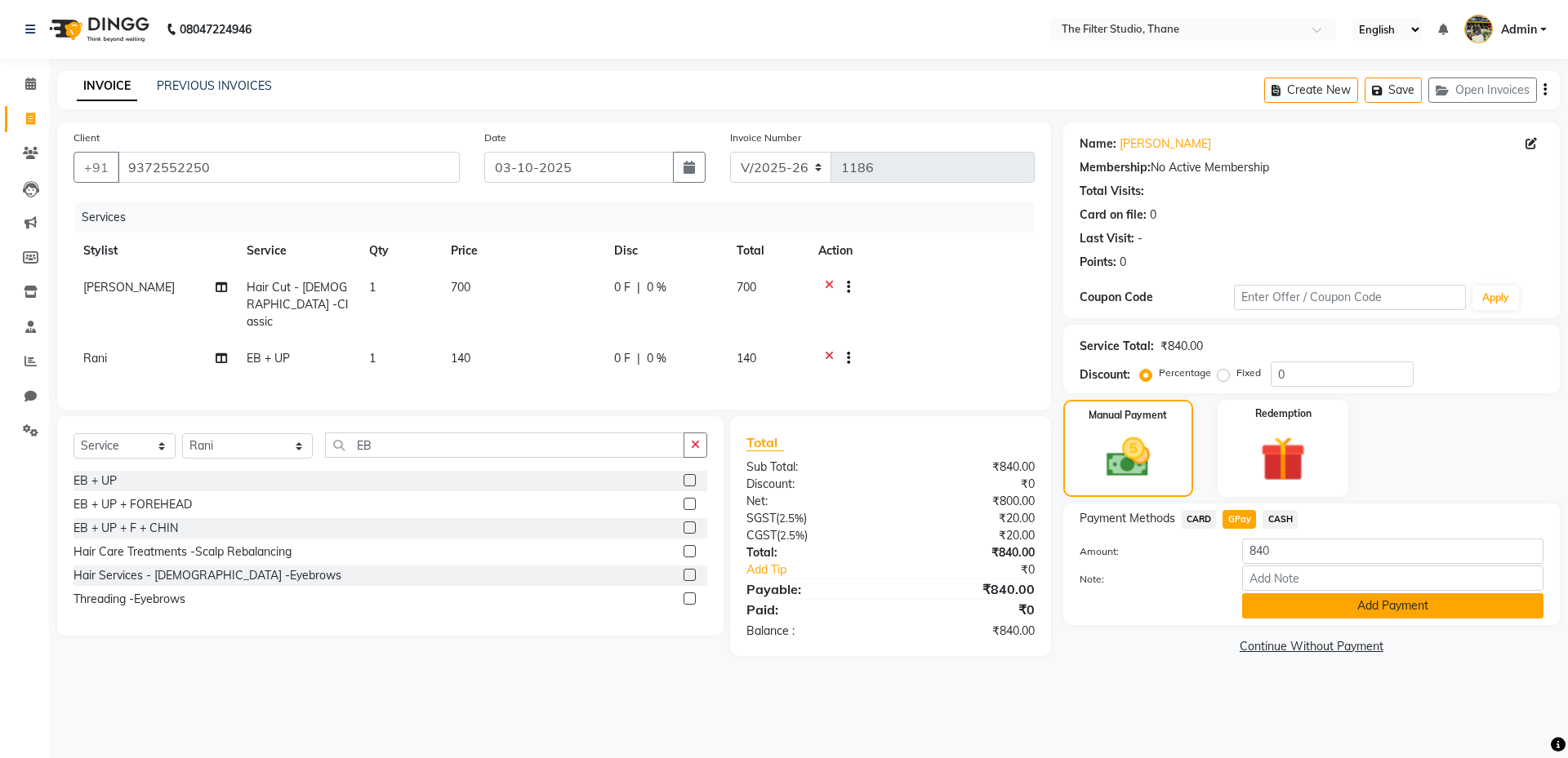
click at [1287, 607] on button "Add Payment" at bounding box center [1391, 606] width 301 height 25
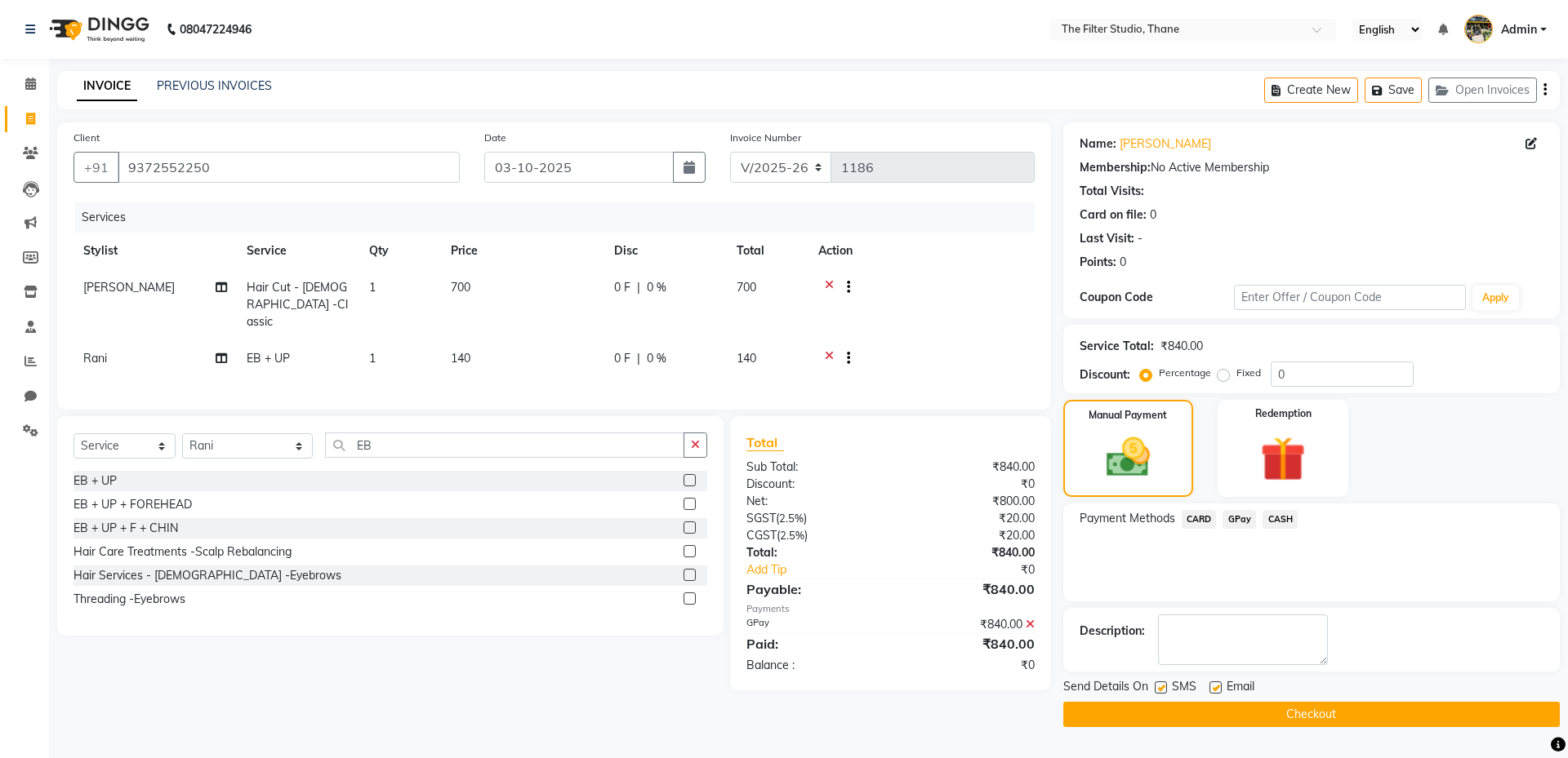
click at [1158, 685] on label at bounding box center [1160, 687] width 12 height 12
click at [1158, 685] on input "checkbox" at bounding box center [1159, 688] width 11 height 11
checkbox input "false"
click at [1155, 728] on main "INVOICE PREVIOUS INVOICES Create New Save Open Invoices Client [PHONE_NUMBER] D…" at bounding box center [808, 411] width 1519 height 681
click at [1158, 722] on button "Checkout" at bounding box center [1311, 715] width 496 height 25
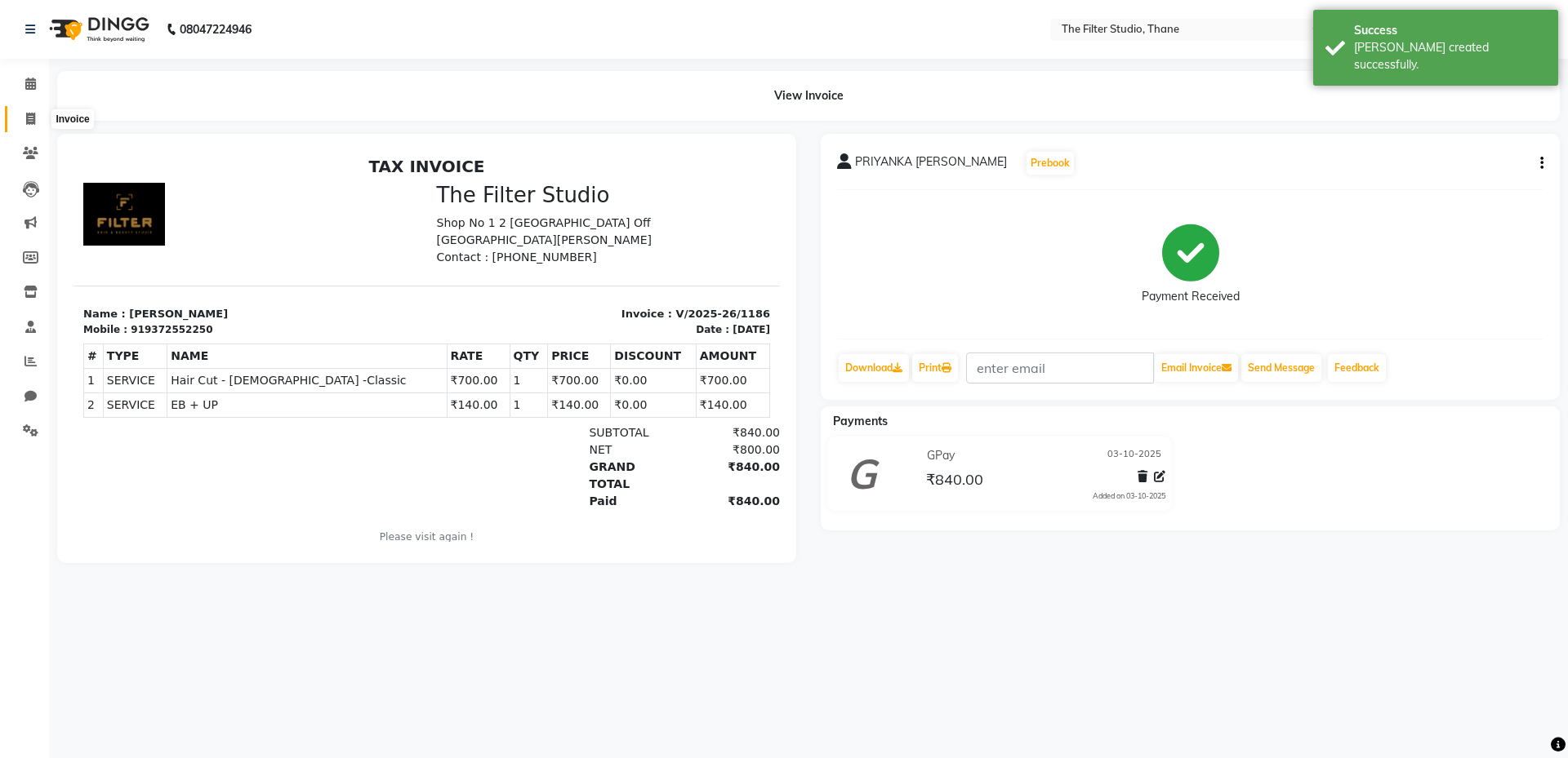
click at [35, 123] on icon at bounding box center [30, 119] width 9 height 12
select select "8024"
select select "service"
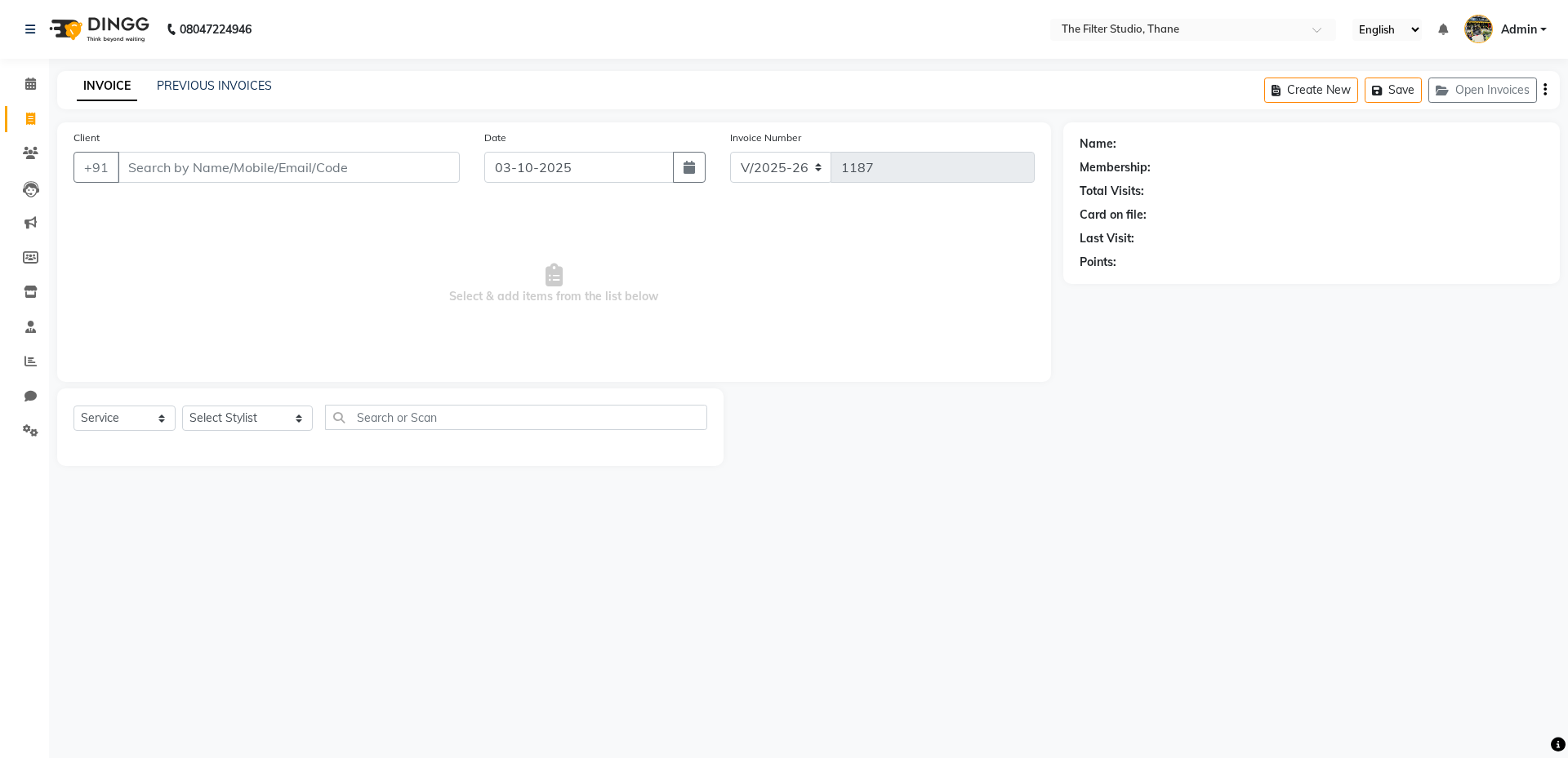
type input "S"
type input "9702422499"
click at [422, 157] on button "Add Client" at bounding box center [418, 168] width 84 height 31
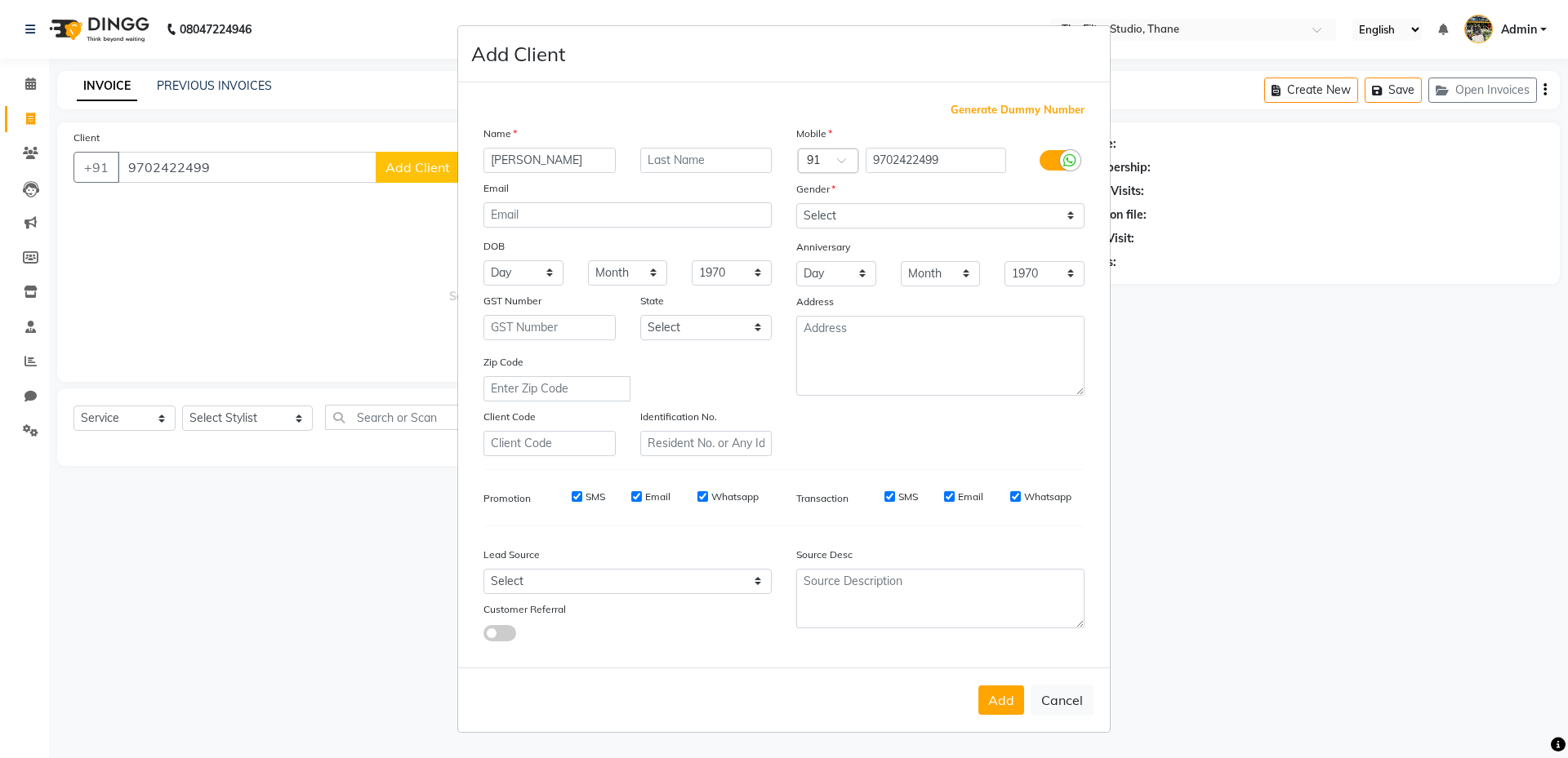
type input "[PERSON_NAME]"
click at [712, 170] on input "text" at bounding box center [706, 161] width 132 height 25
type input "MINDE"
click at [867, 217] on select "Select [DEMOGRAPHIC_DATA] [DEMOGRAPHIC_DATA] Other Prefer Not To Say" at bounding box center [940, 216] width 288 height 25
select select "[DEMOGRAPHIC_DATA]"
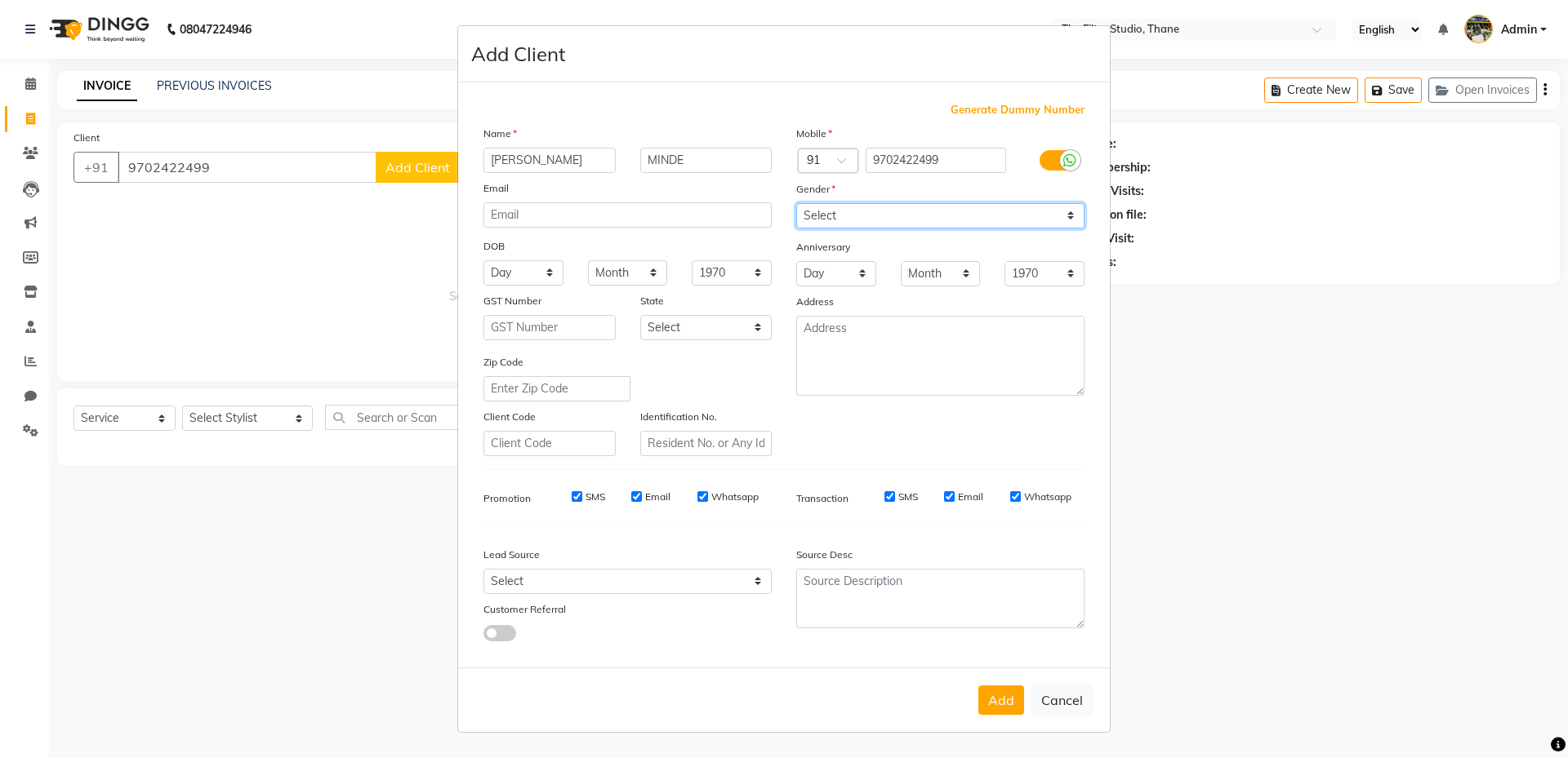
click at [796, 203] on select "Select [DEMOGRAPHIC_DATA] [DEMOGRAPHIC_DATA] Other Prefer Not To Say" at bounding box center [940, 216] width 288 height 25
click at [1009, 698] on button "Add" at bounding box center [1000, 700] width 46 height 29
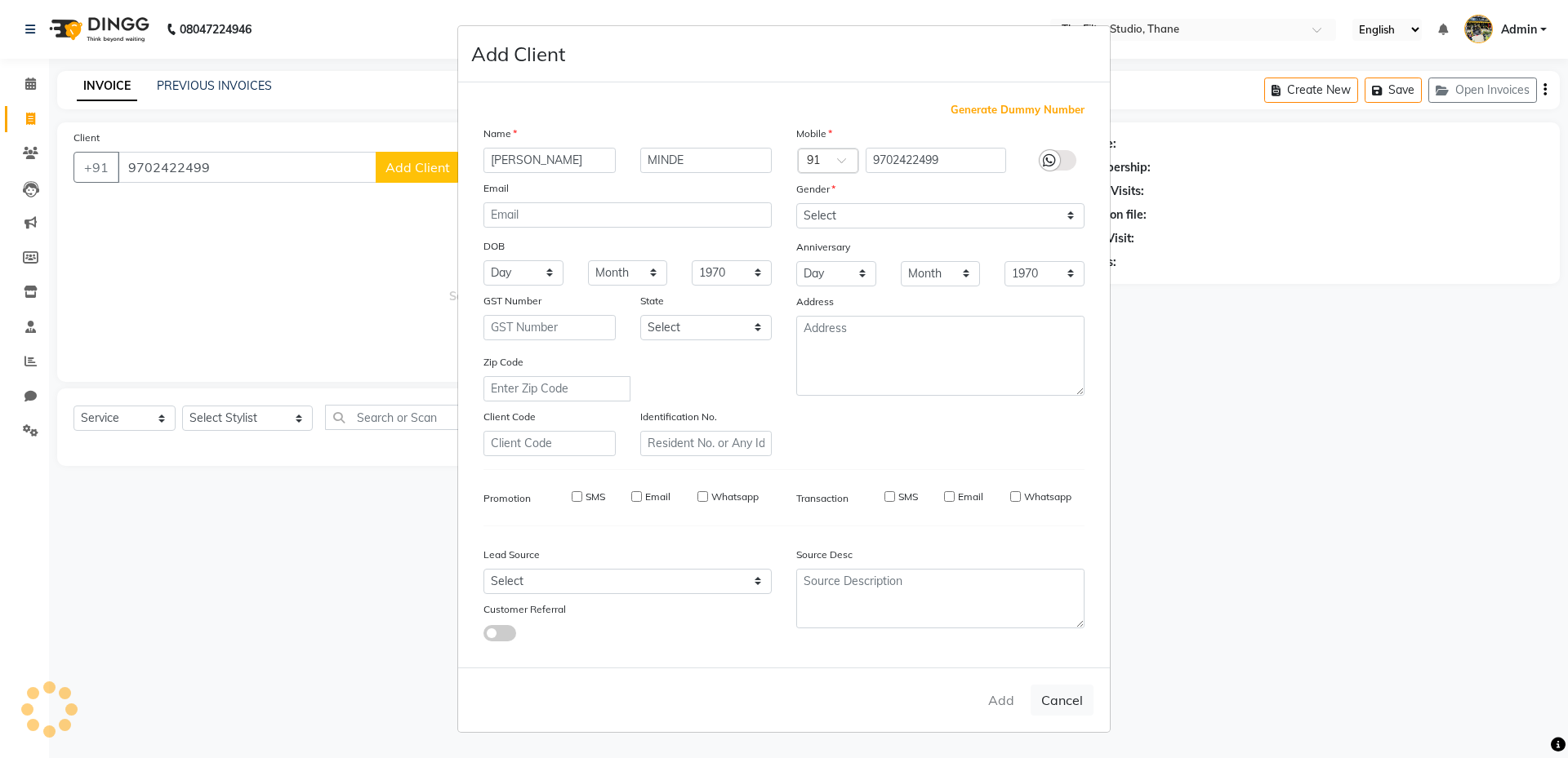
select select
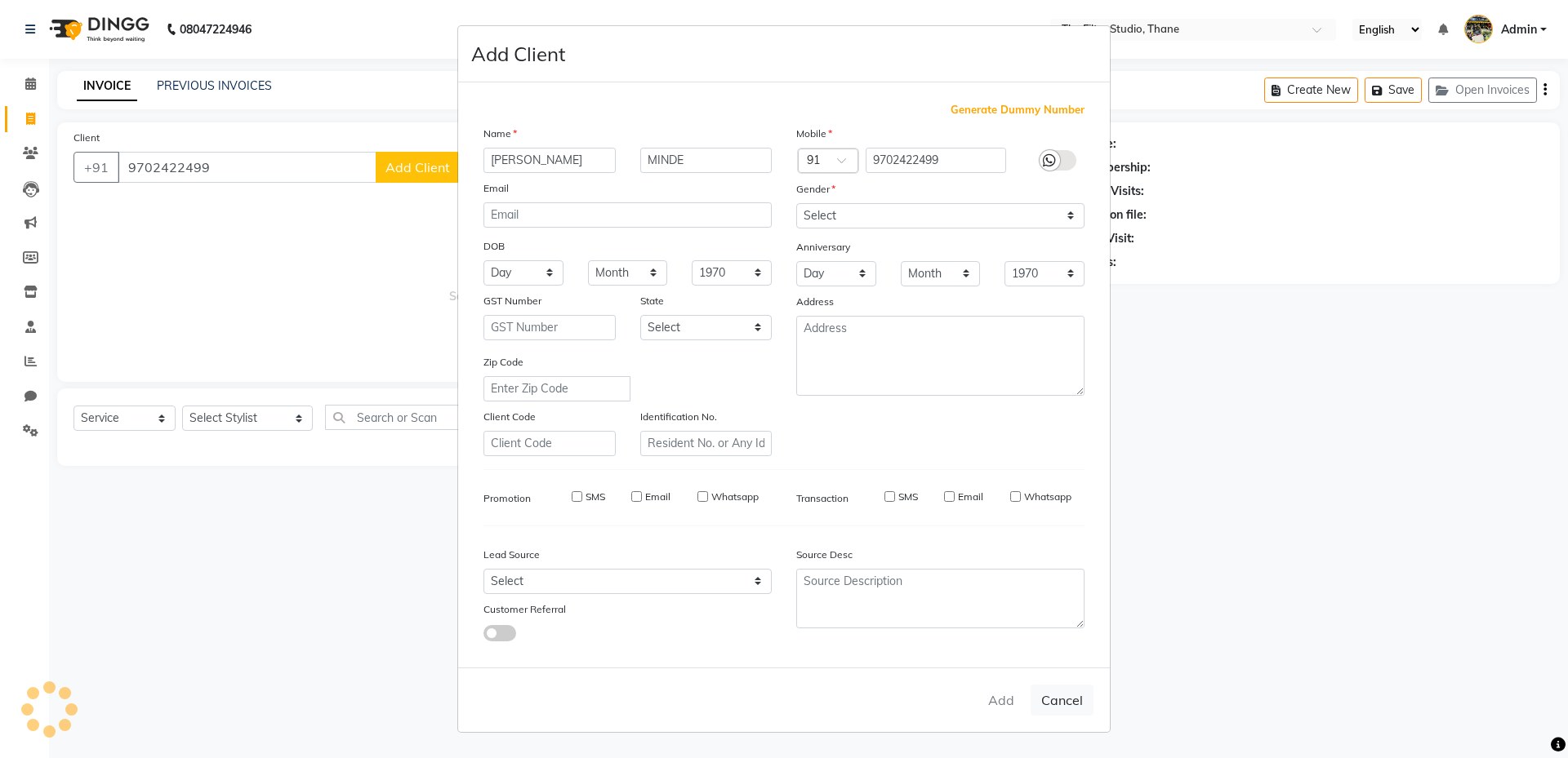
select select
checkbox input "false"
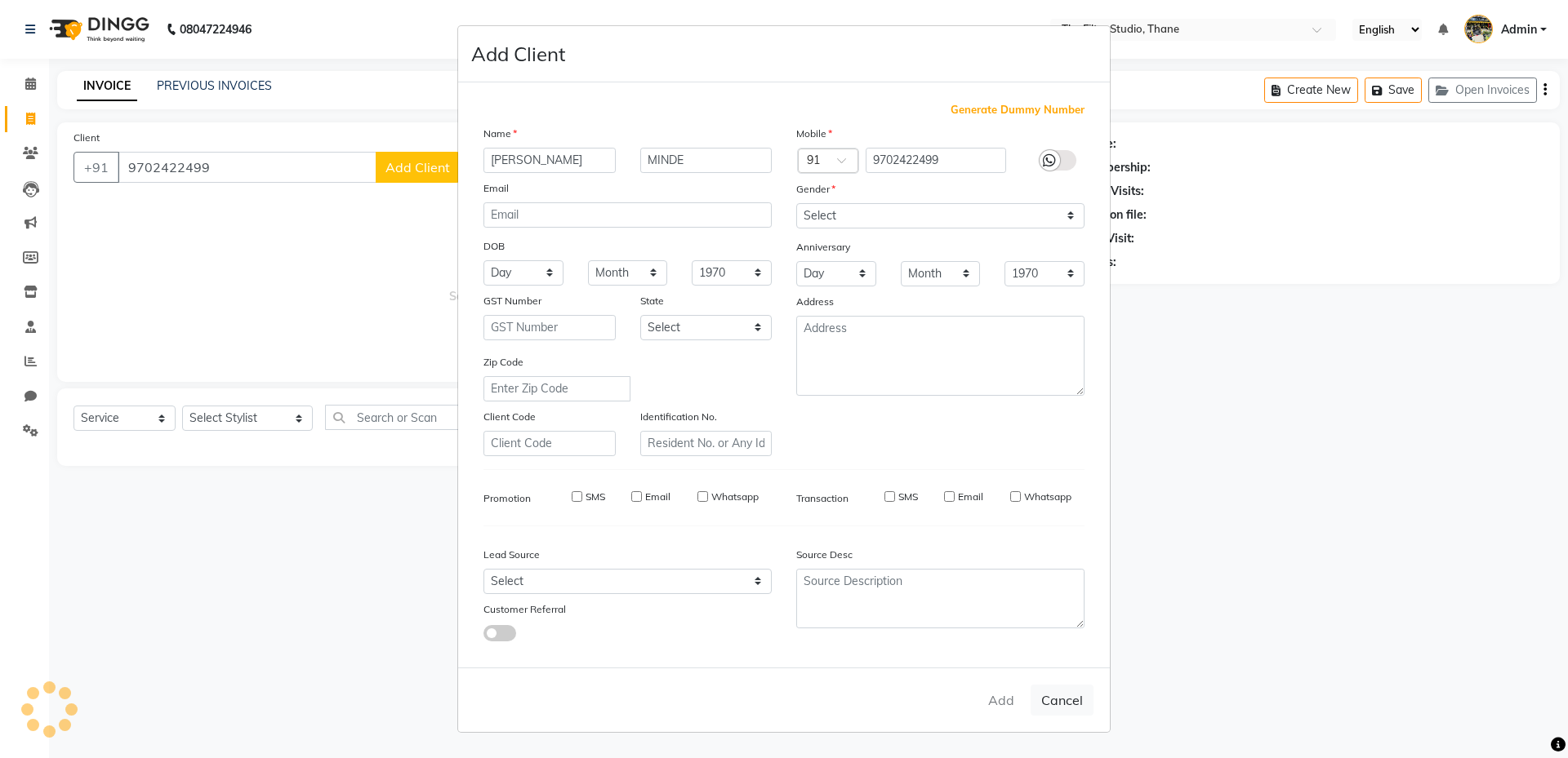
checkbox input "false"
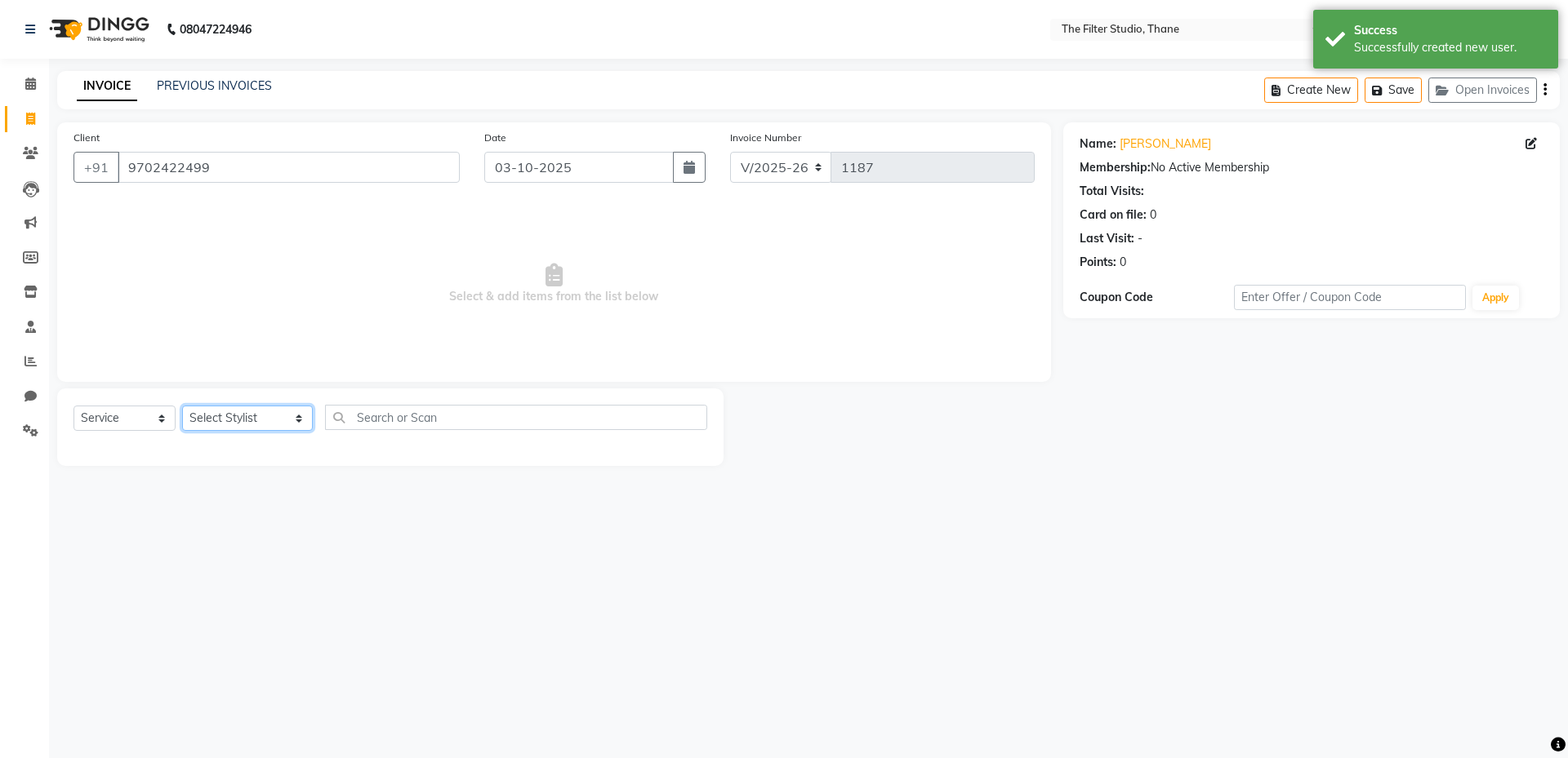
click at [264, 417] on select "Select Stylist [PERSON_NAME] [PERSON_NAME] [PERSON_NAME] [PERSON_NAME] [PERSON_…" at bounding box center [247, 419] width 130 height 25
select select "72546"
click at [182, 406] on select "Select Stylist [PERSON_NAME] [PERSON_NAME] [PERSON_NAME] [PERSON_NAME] [PERSON_…" at bounding box center [247, 419] width 130 height 25
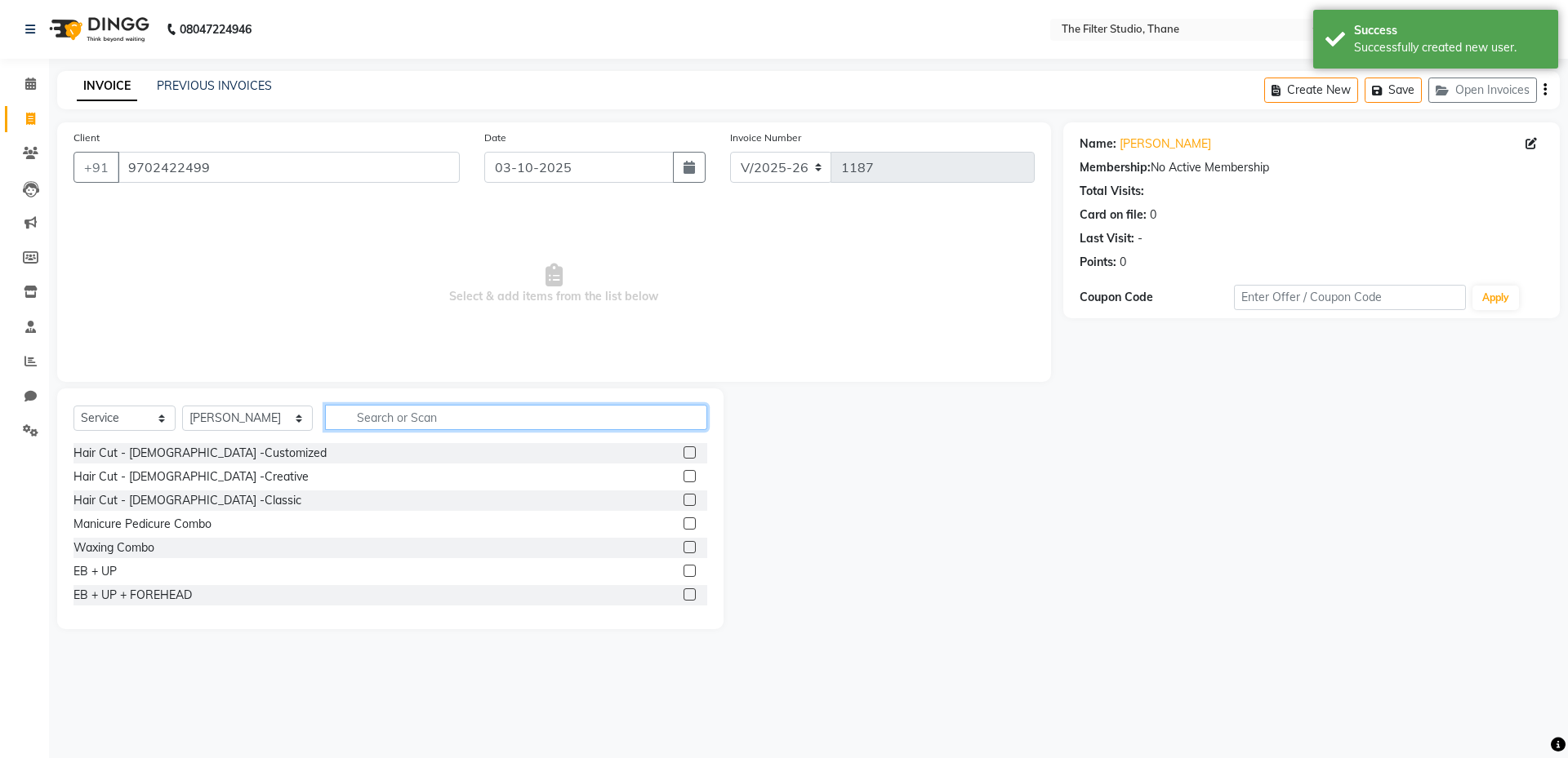
click at [349, 423] on input "text" at bounding box center [516, 418] width 382 height 25
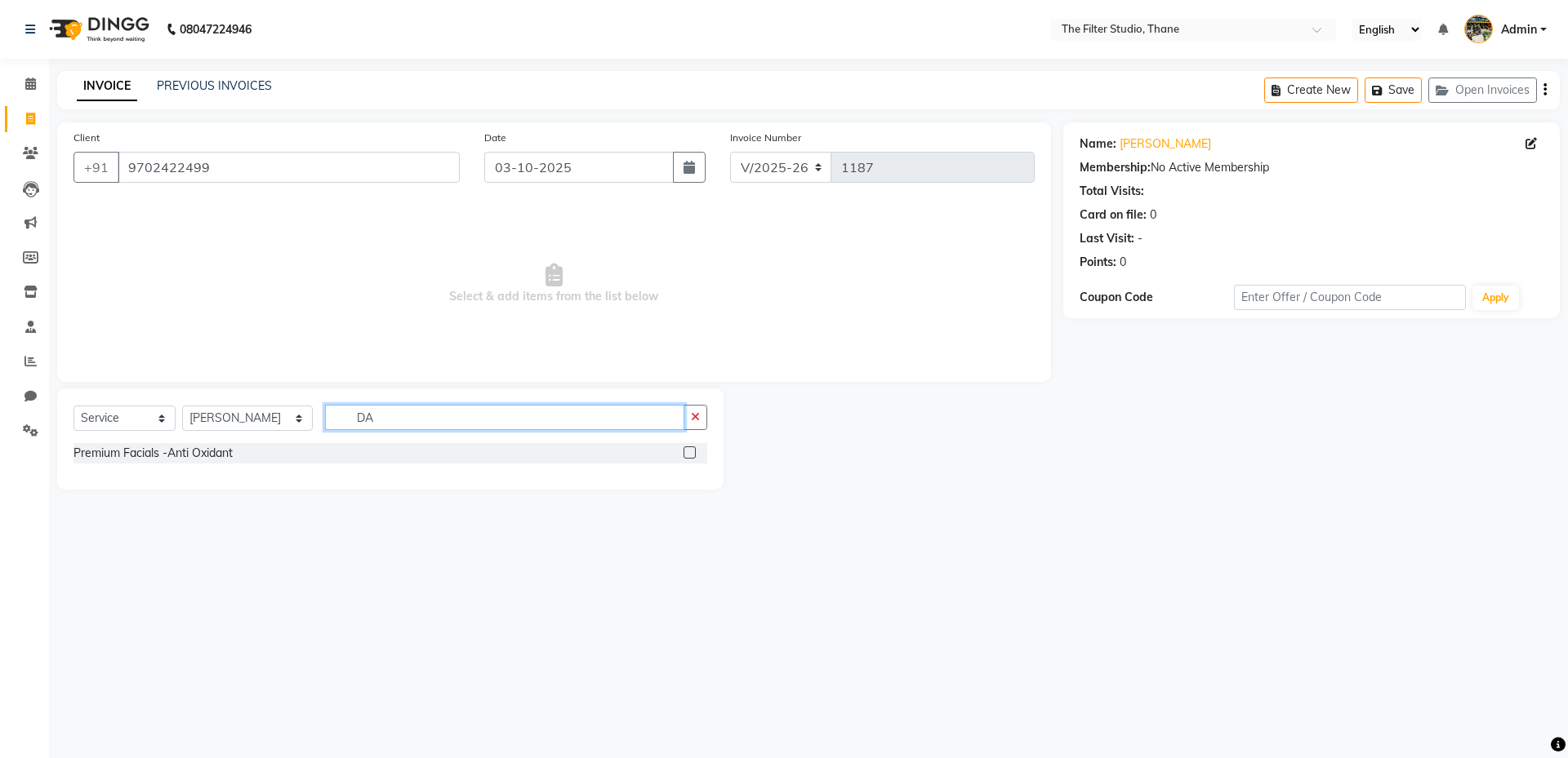
type input "D"
type input "SCA"
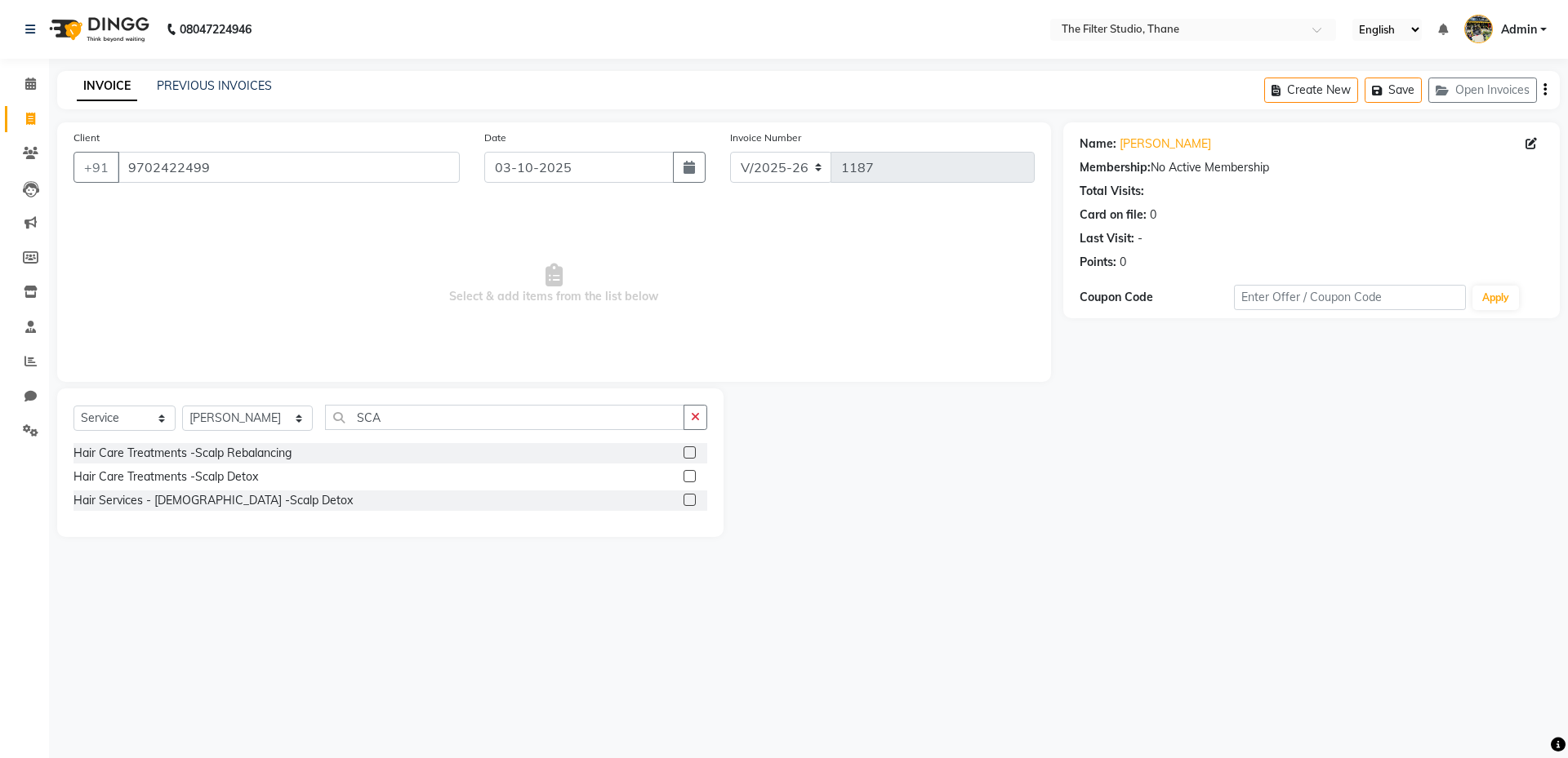
click at [692, 476] on label at bounding box center [689, 477] width 12 height 12
click at [692, 476] on input "checkbox" at bounding box center [688, 477] width 11 height 11
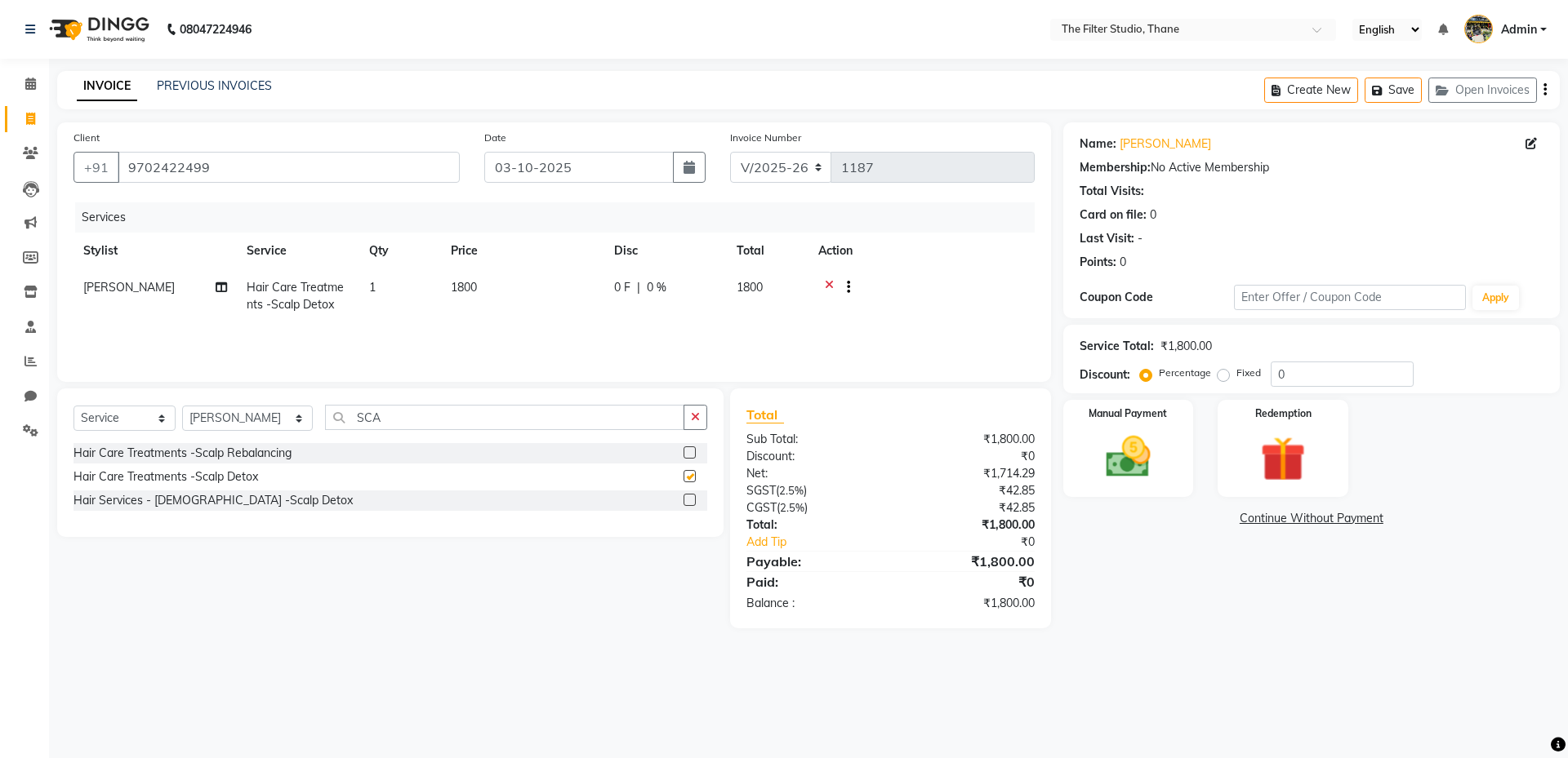
checkbox input "false"
click at [545, 300] on td "1800" at bounding box center [523, 296] width 164 height 54
select select "72546"
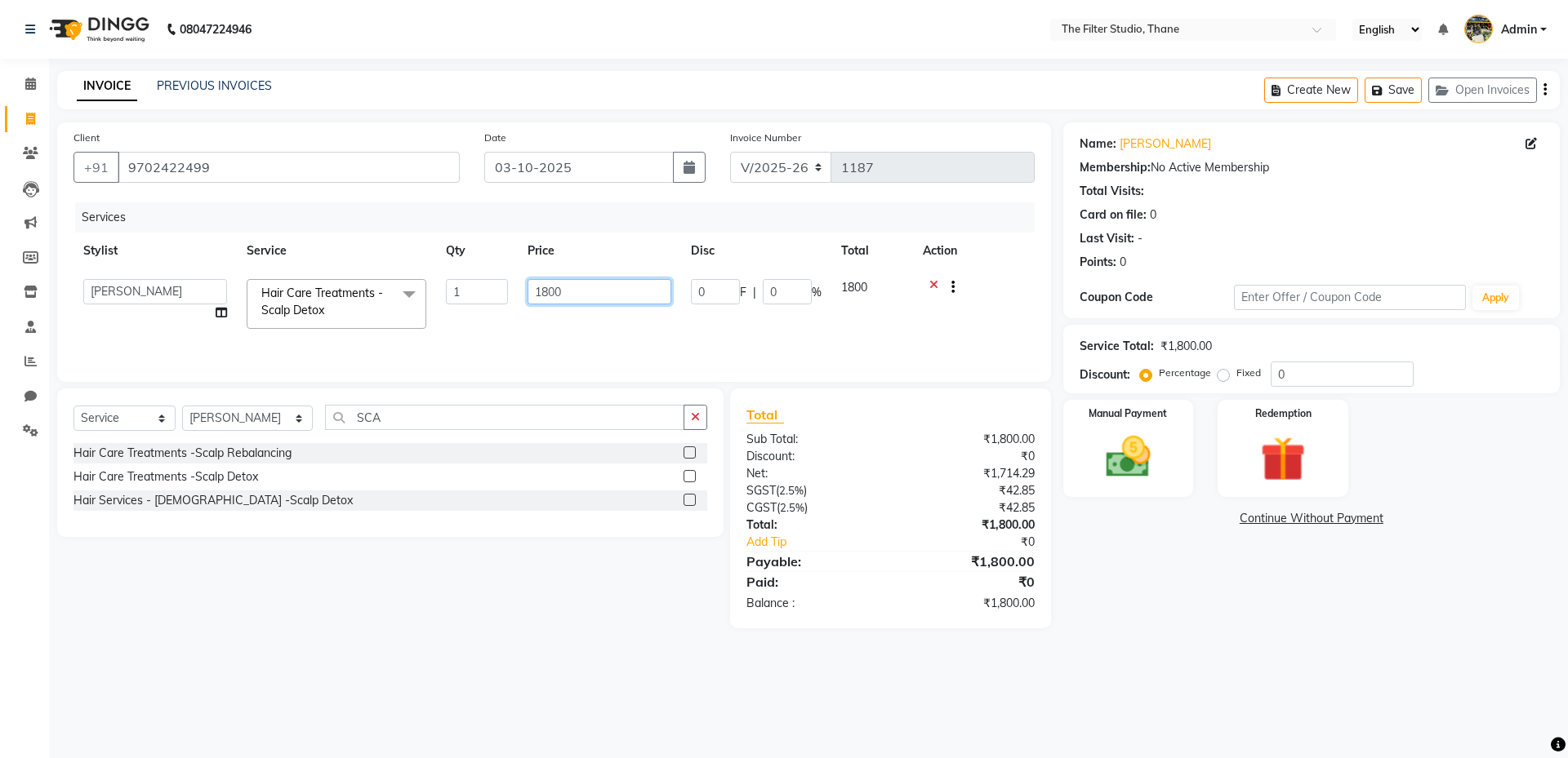
drag, startPoint x: 587, startPoint y: 290, endPoint x: 486, endPoint y: 291, distance: 101.0
click at [486, 291] on tr "[PERSON_NAME] Gayatri Girish More [PERSON_NAME] [PERSON_NAME] [PERSON_NAME] [PE…" at bounding box center [554, 304] width 961 height 70
type input "550"
click at [1162, 599] on div "Name: [PERSON_NAME] Membership: No Active Membership Total Visits: Card on file…" at bounding box center [1317, 376] width 509 height 506
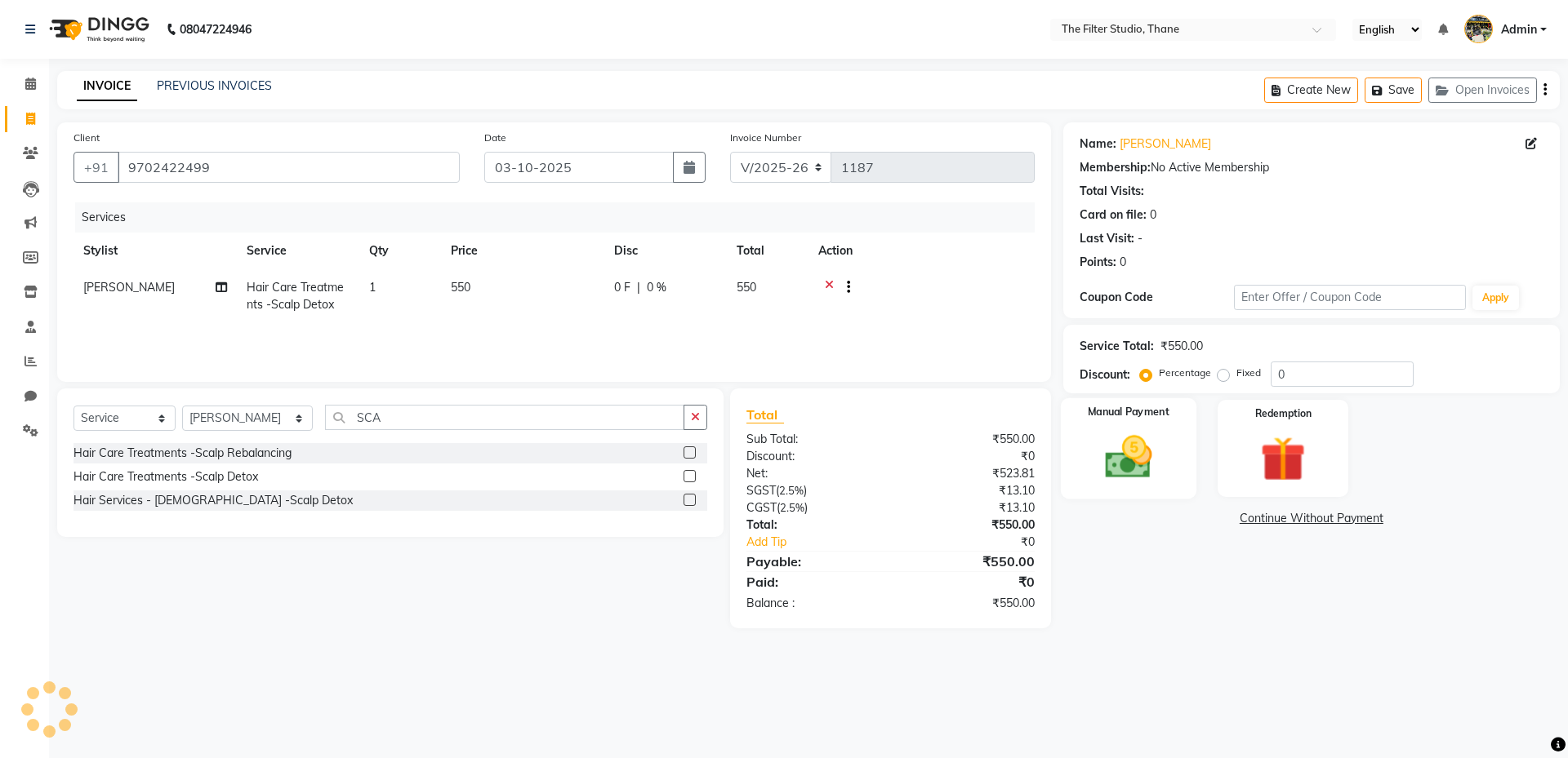
click at [1113, 490] on div "Manual Payment" at bounding box center [1128, 448] width 135 height 100
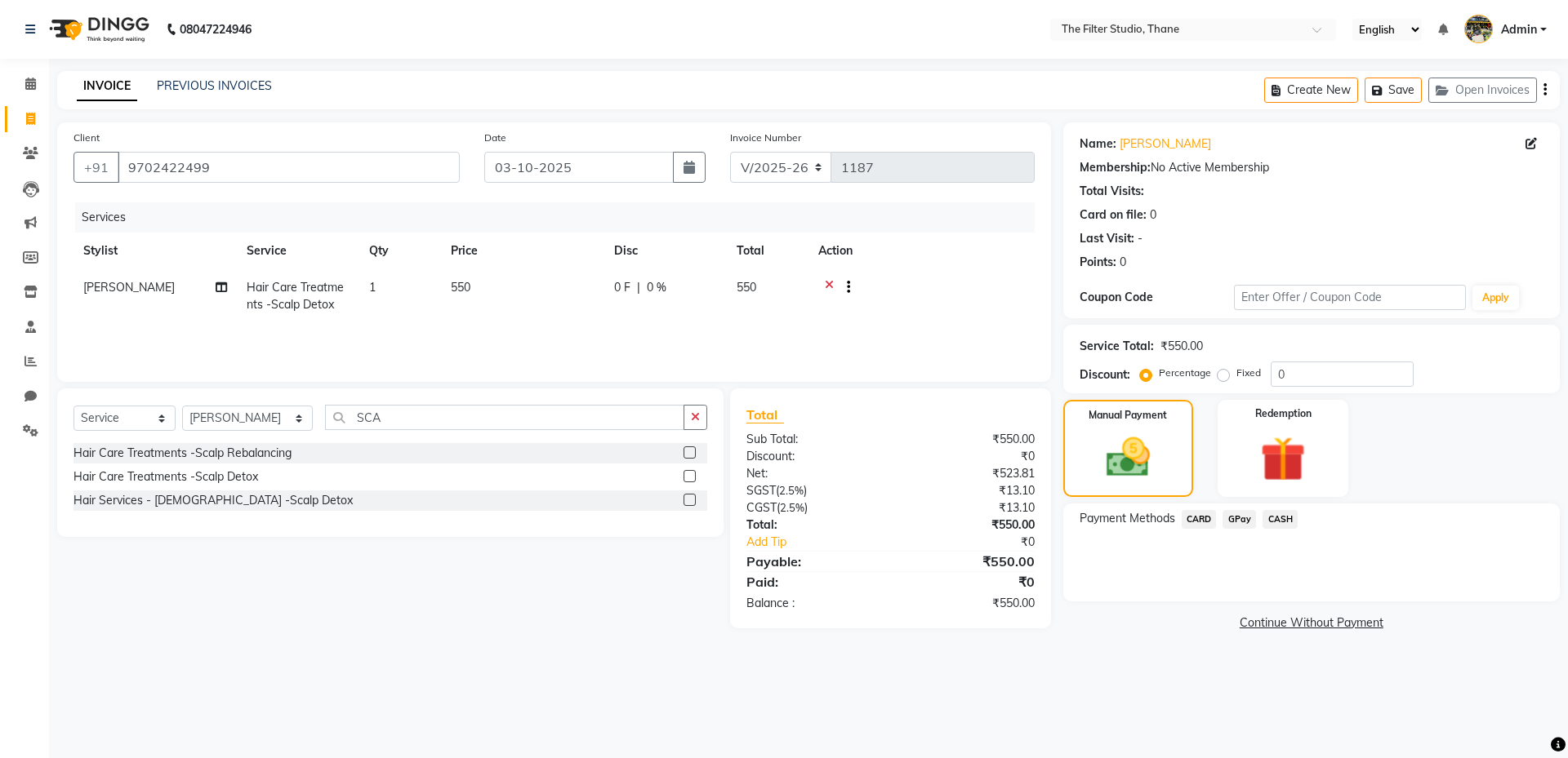
click at [1277, 520] on span "CASH" at bounding box center [1280, 519] width 35 height 19
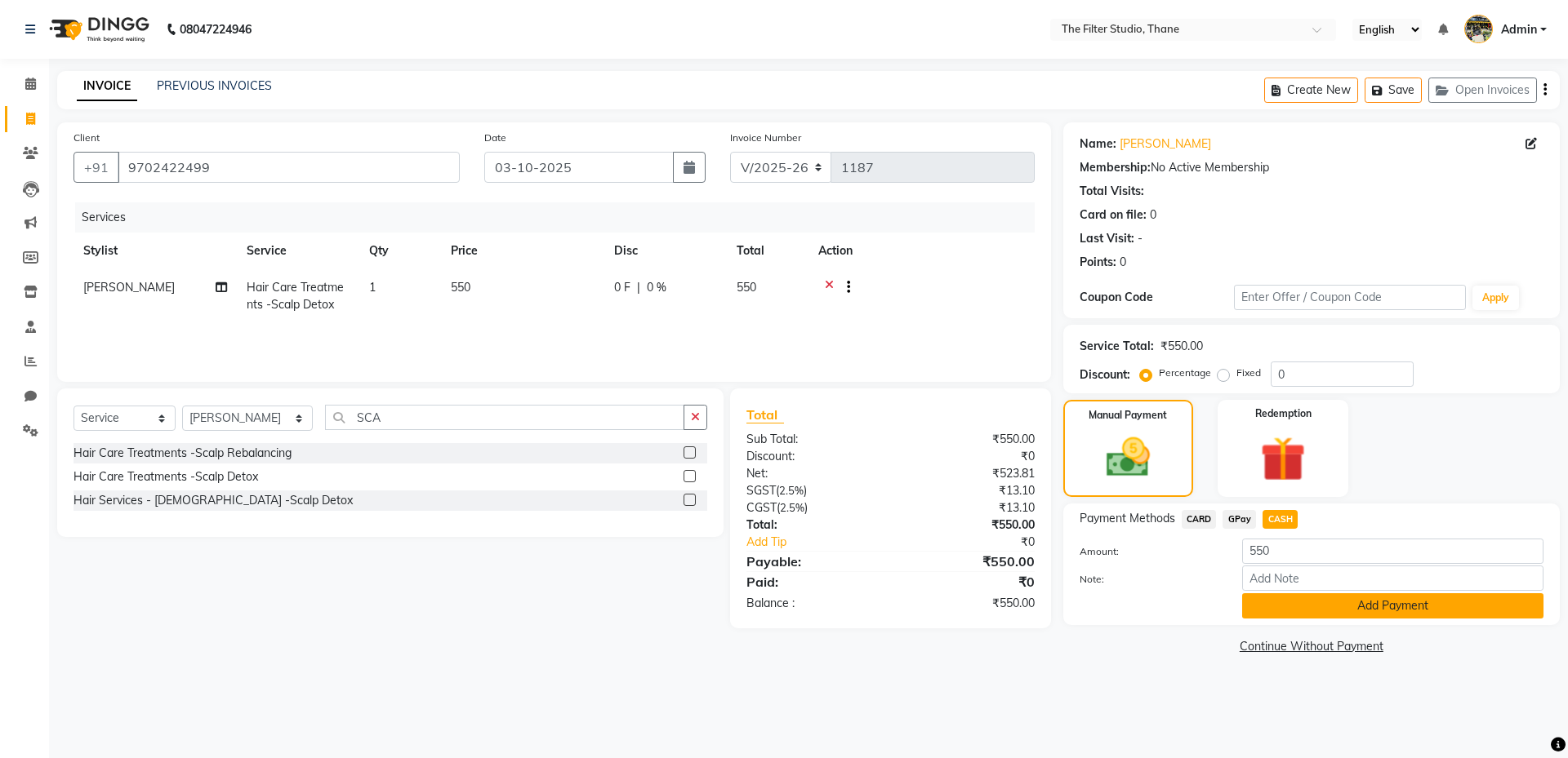
click at [1265, 602] on button "Add Payment" at bounding box center [1391, 606] width 301 height 25
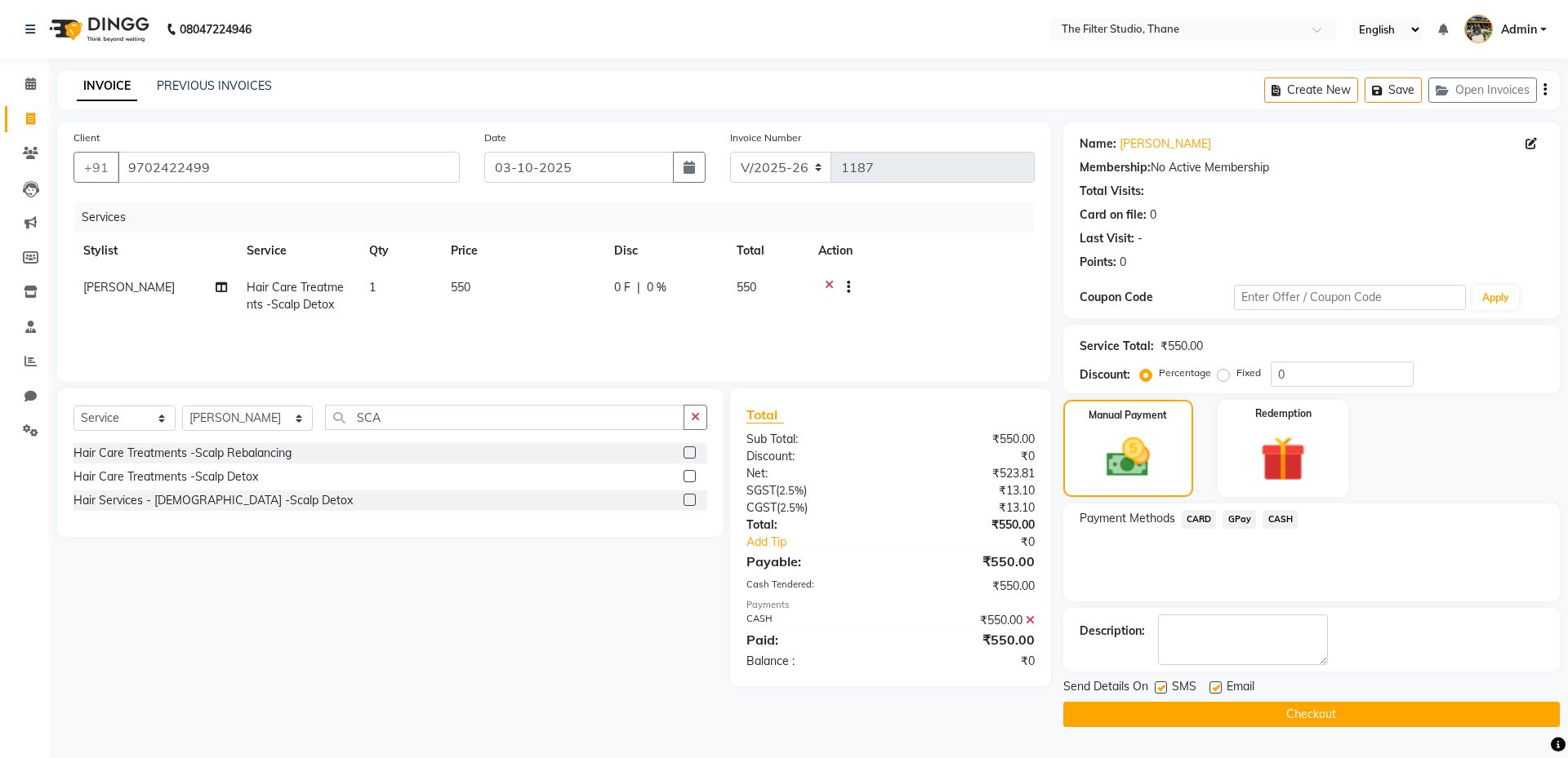
click at [1158, 690] on label at bounding box center [1160, 687] width 12 height 12
click at [1158, 690] on input "checkbox" at bounding box center [1159, 688] width 11 height 11
checkbox input "false"
click at [1173, 719] on button "Checkout" at bounding box center [1311, 715] width 496 height 25
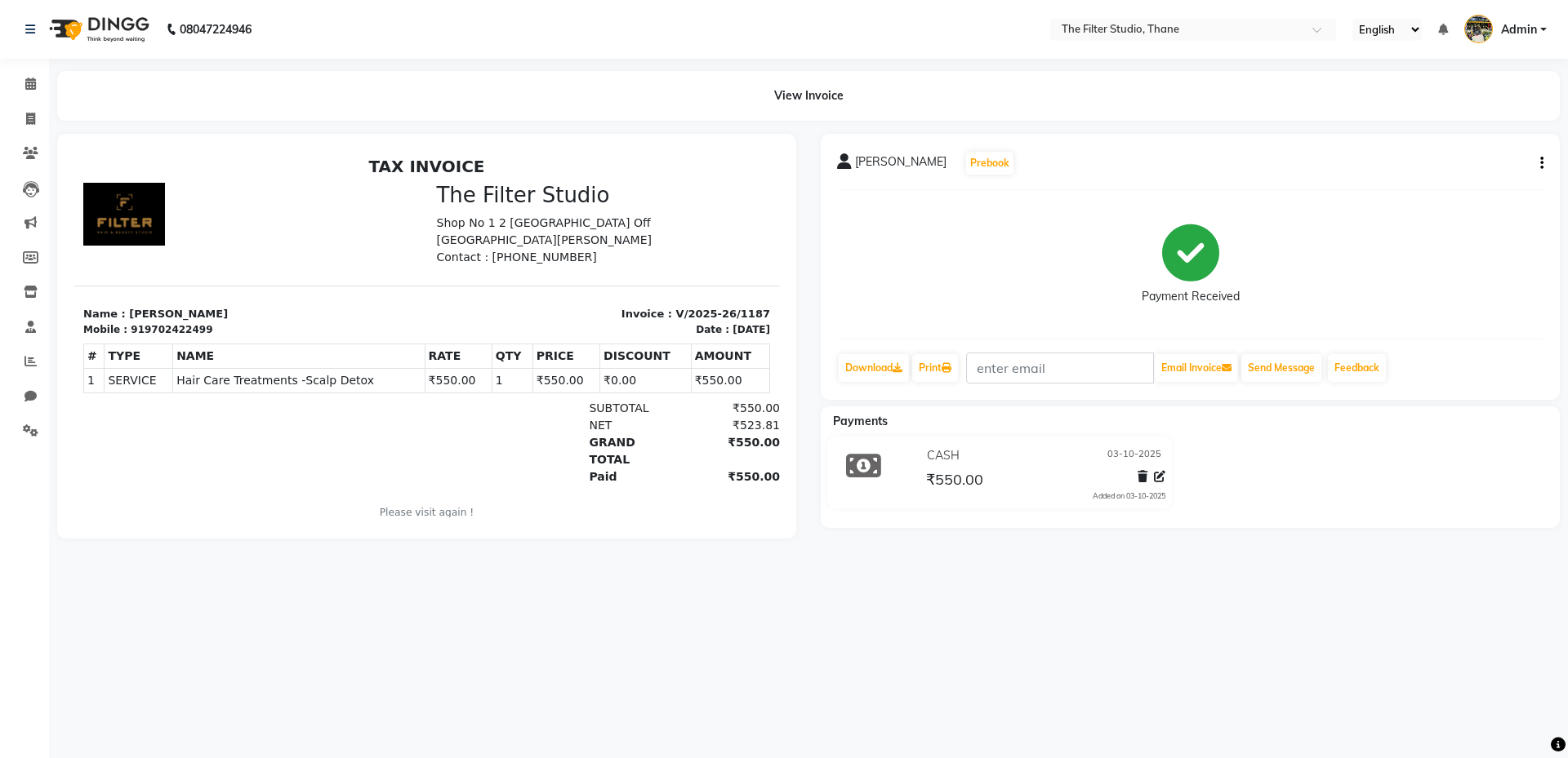
click at [1119, 651] on div "08047224946 Select Location × The Filter Studio, Thane English ENGLISH Español …" at bounding box center [784, 379] width 1568 height 758
